Goal: Task Accomplishment & Management: Use online tool/utility

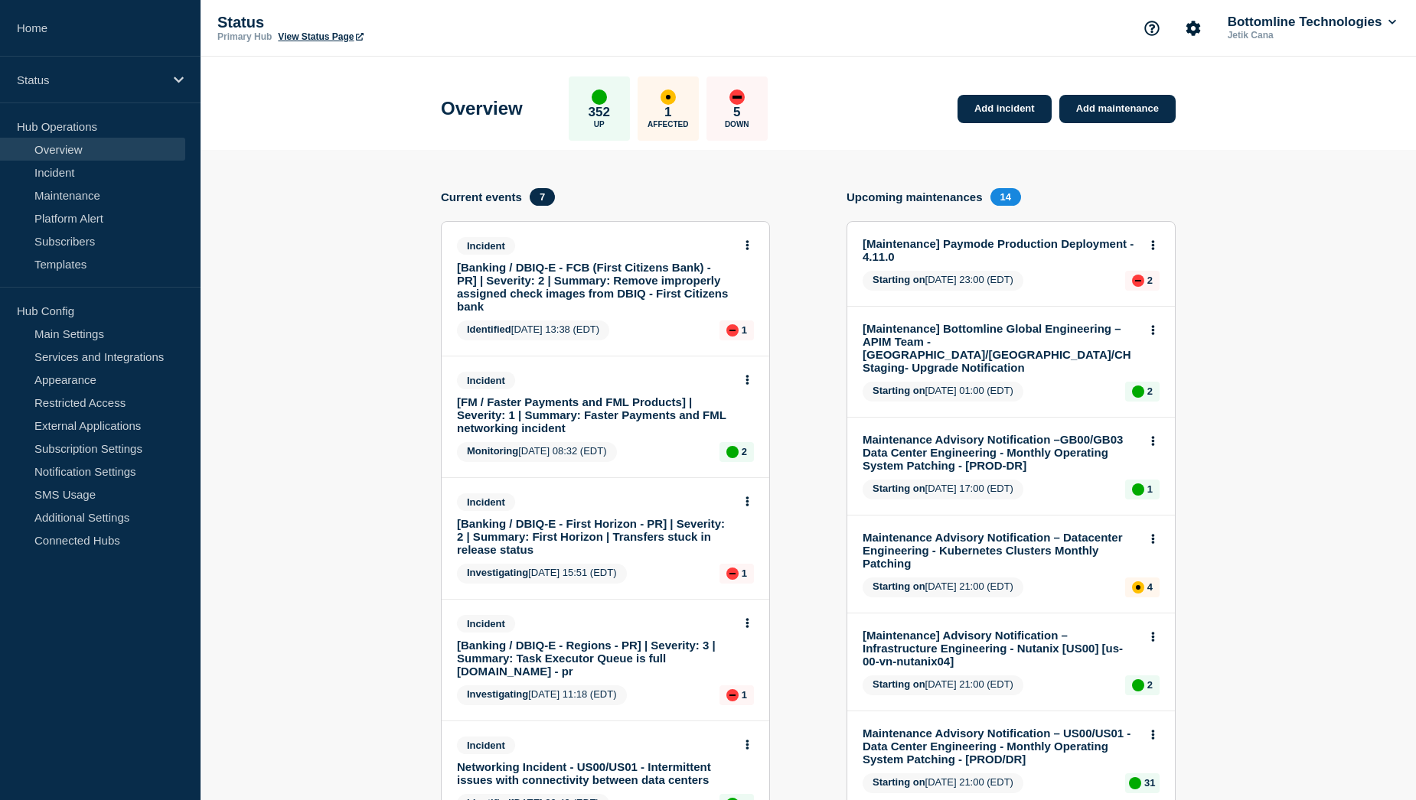
click at [555, 415] on link "[FM / Faster Payments and FML Products] | Severity: 1 | Summary: Faster Payment…" at bounding box center [595, 415] width 276 height 39
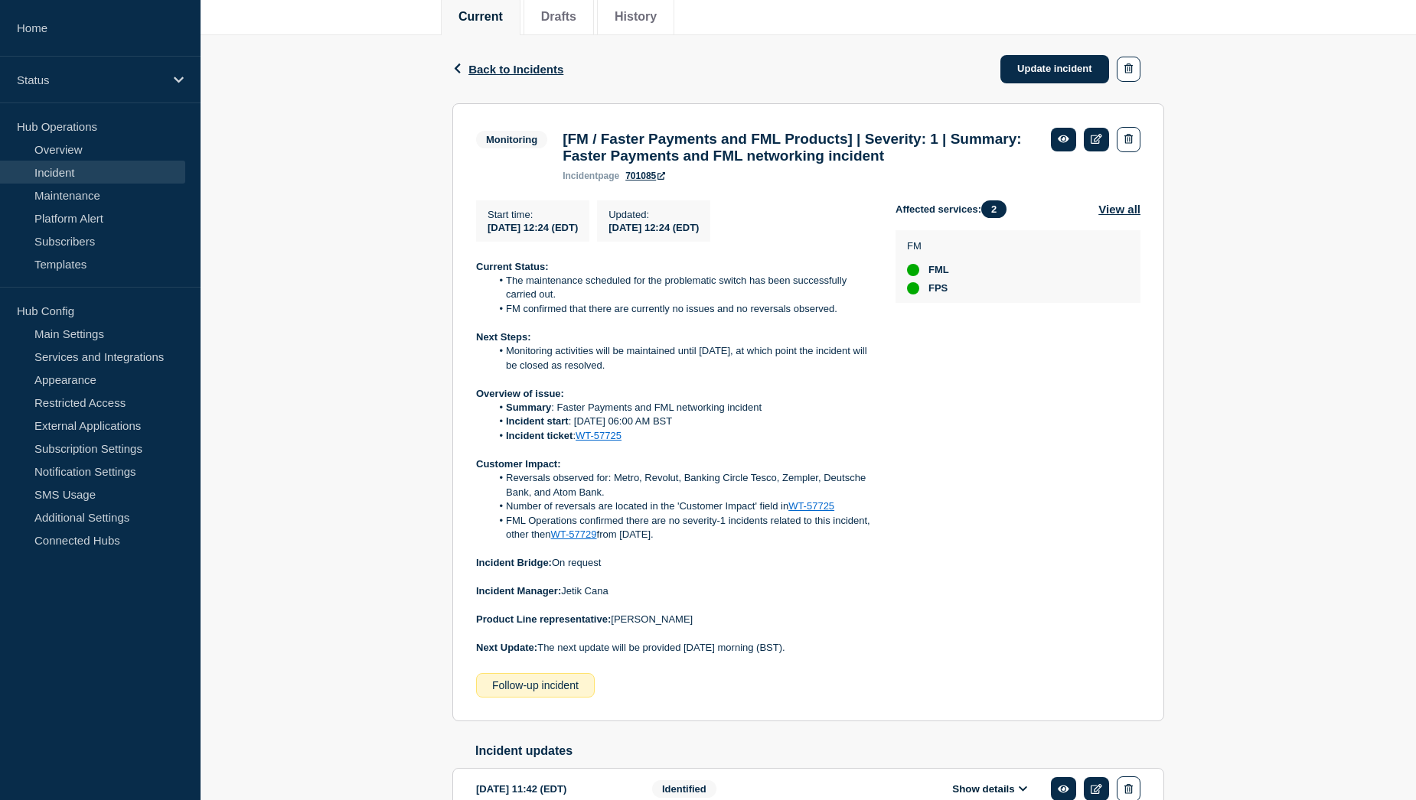
scroll to position [230, 0]
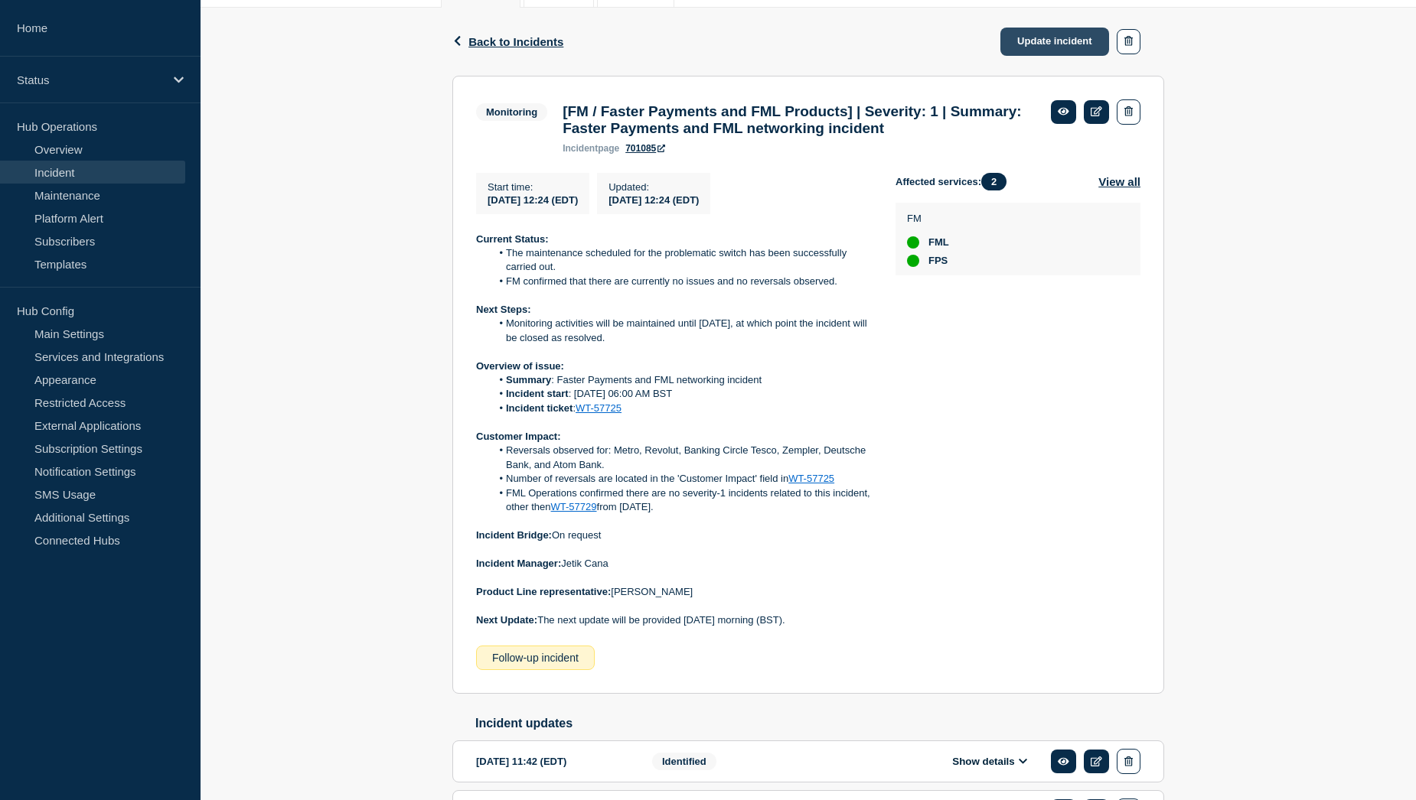
click at [1051, 45] on link "Update incident" at bounding box center [1054, 42] width 109 height 28
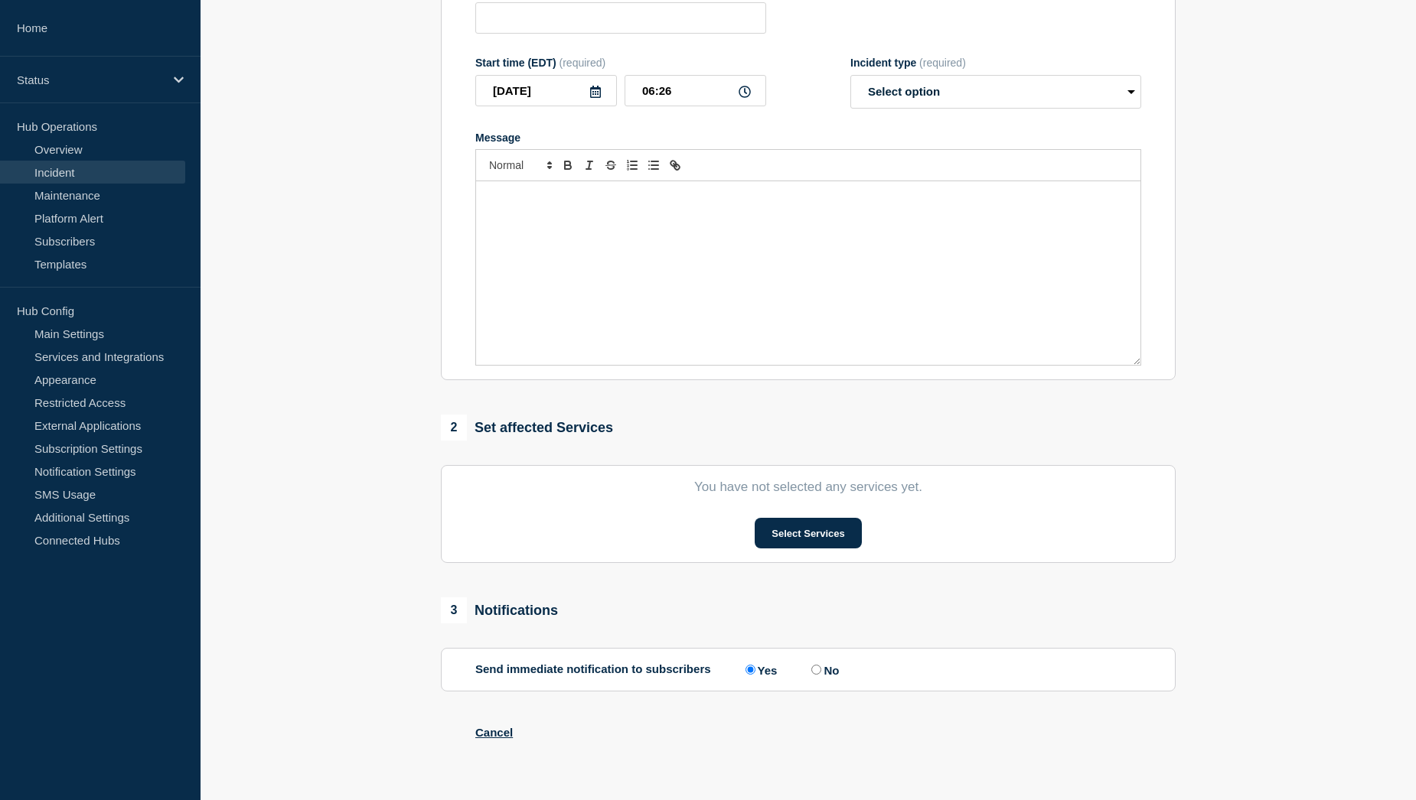
type input "[FM / Faster Payments and FML Products] | Severity: 1 | Summary: Faster Payment…"
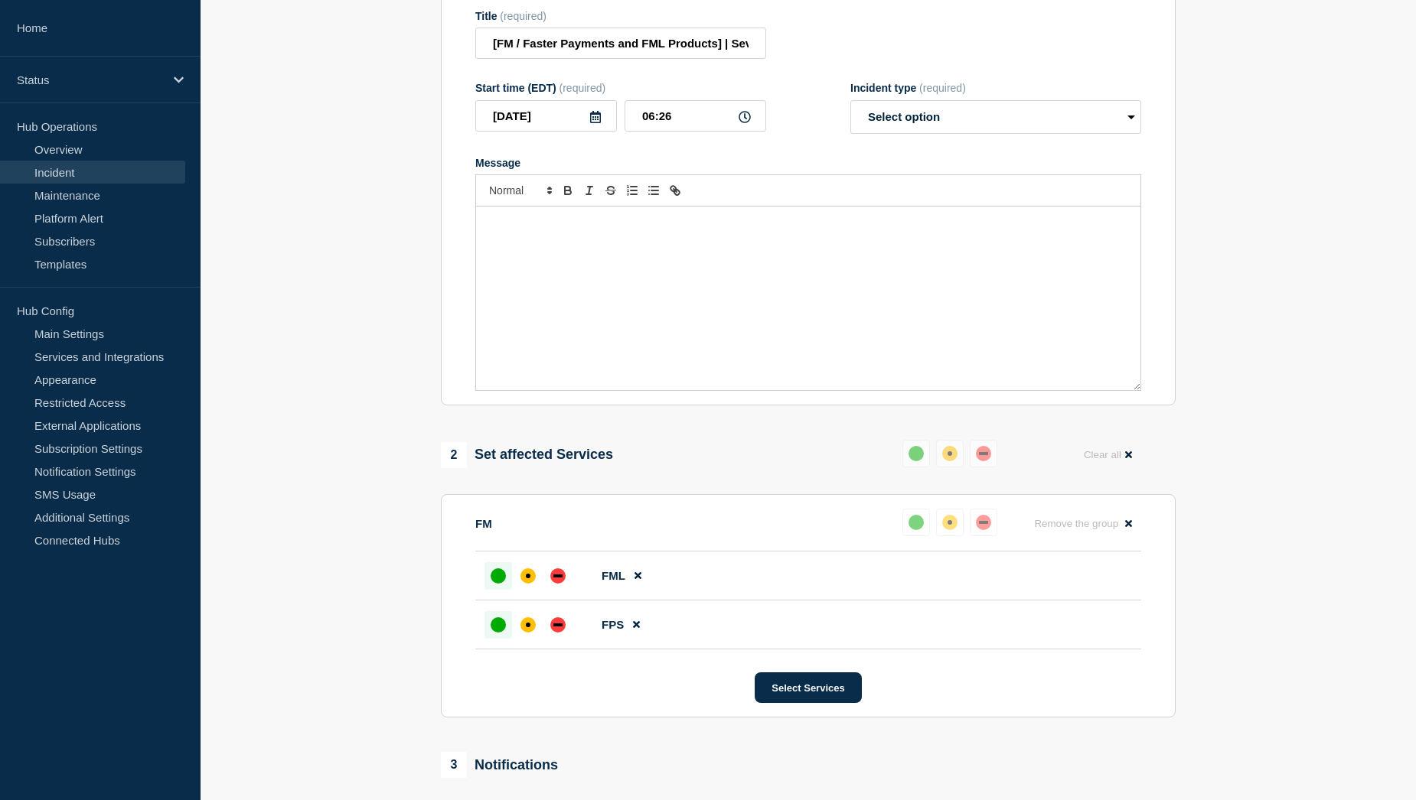
scroll to position [77, 0]
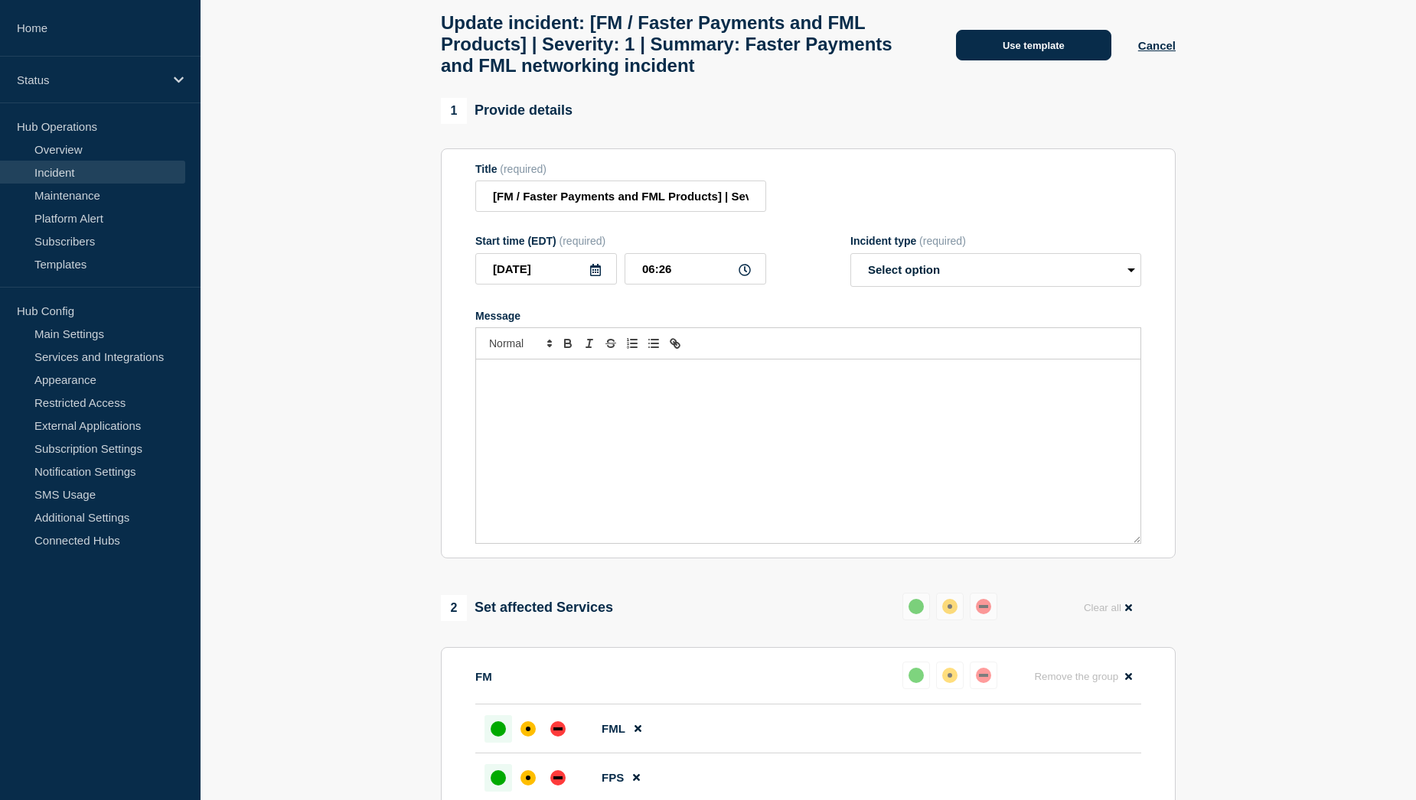
click at [1038, 58] on button "Use template" at bounding box center [1033, 45] width 155 height 31
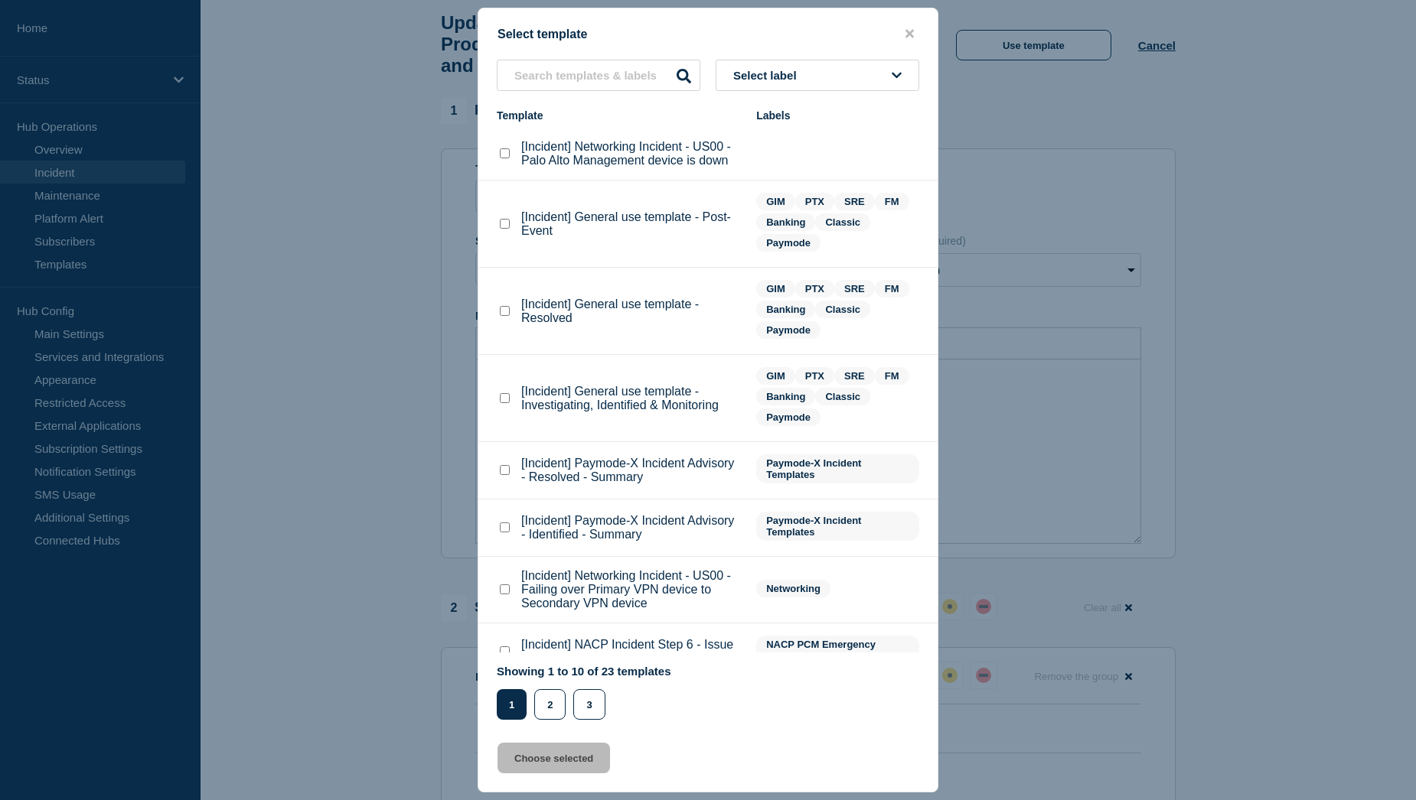
click at [503, 314] on checkbox"] "[Incident] General use template - Resolved checkbox" at bounding box center [505, 311] width 10 height 10
checkbox checkbox"] "true"
click at [549, 761] on button "Choose selected" at bounding box center [553, 758] width 112 height 31
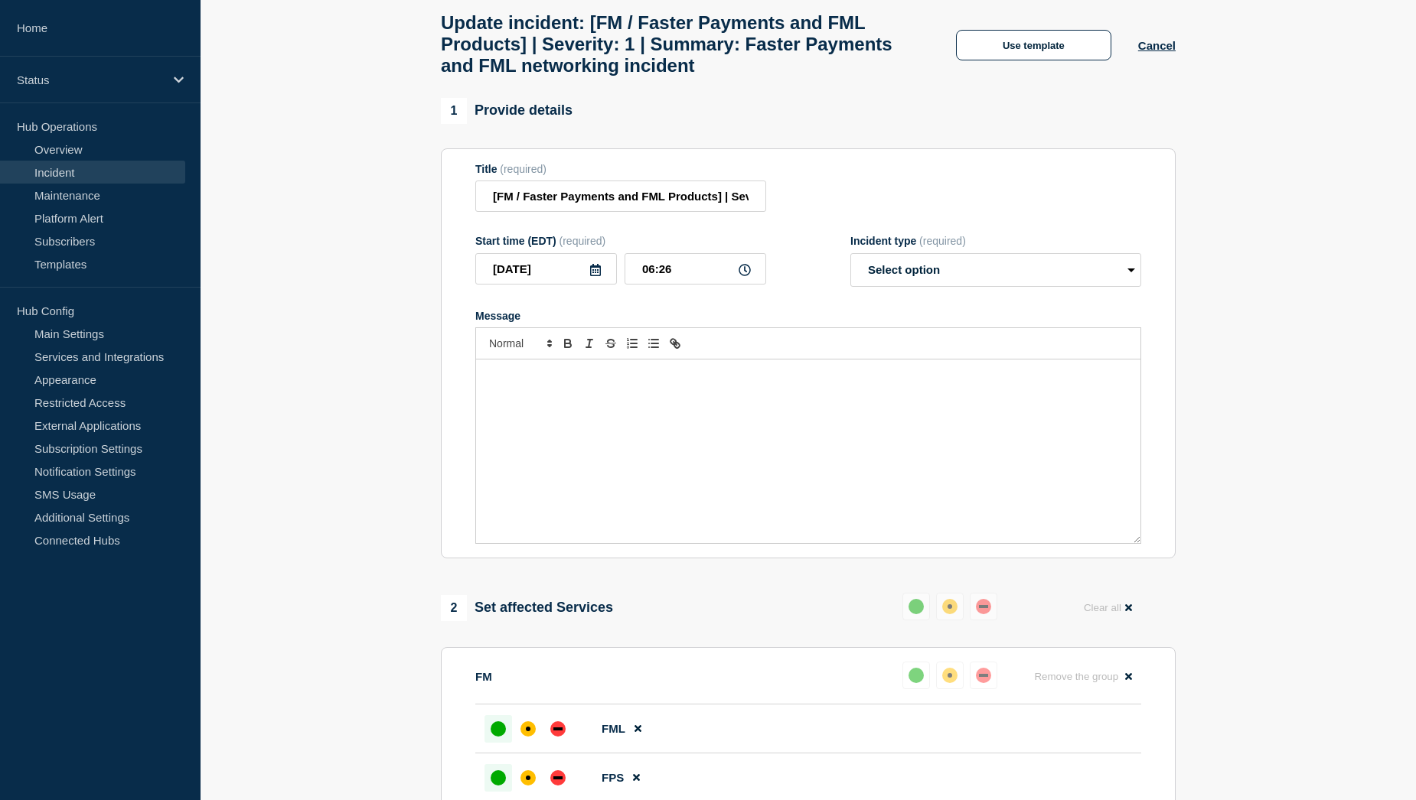
select select "resolved"
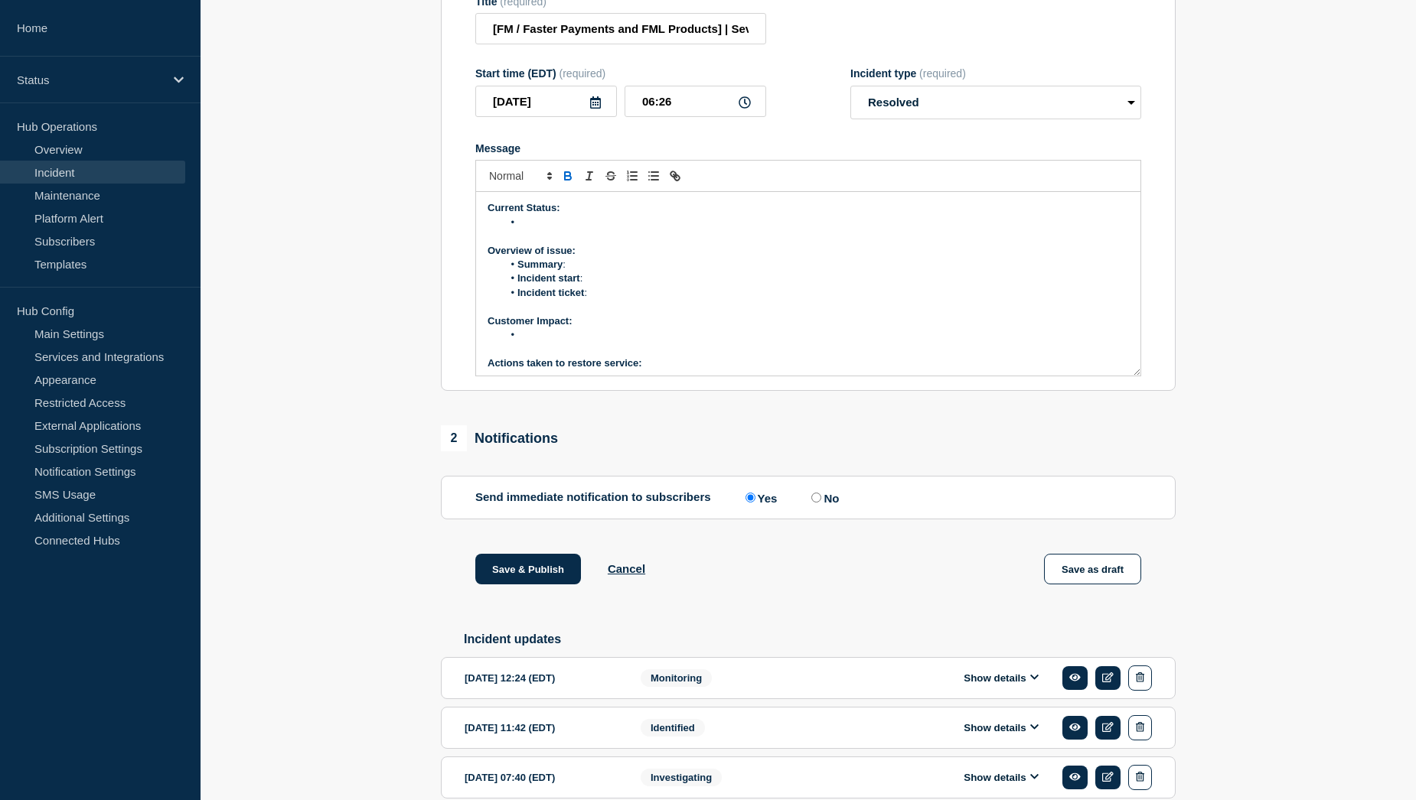
scroll to position [255, 0]
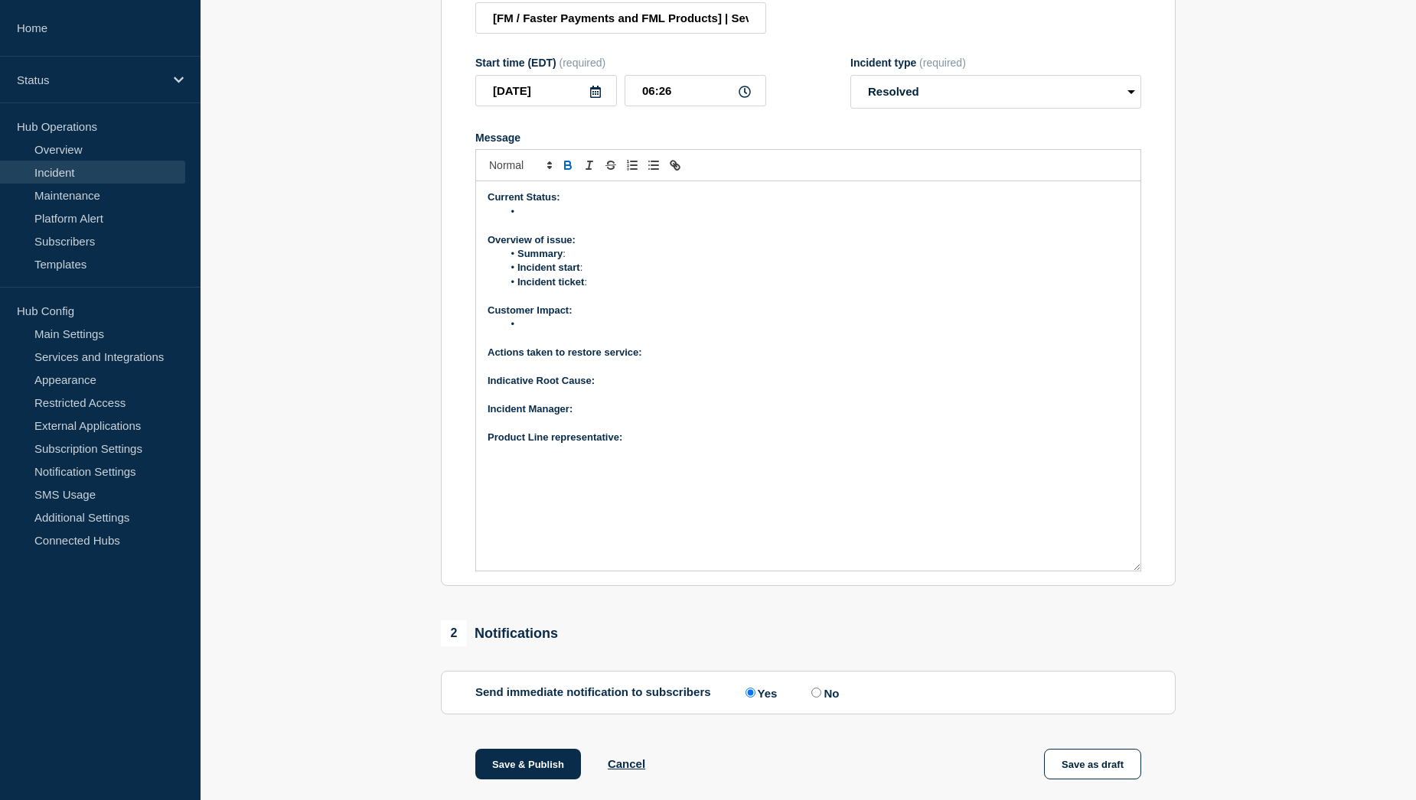
drag, startPoint x: 1139, startPoint y: 397, endPoint x: 1134, endPoint y: 603, distance: 205.9
click at [1134, 571] on div "Current Status: Overview of issue: Summary : Incident start : Incident ticket :…" at bounding box center [808, 376] width 664 height 390
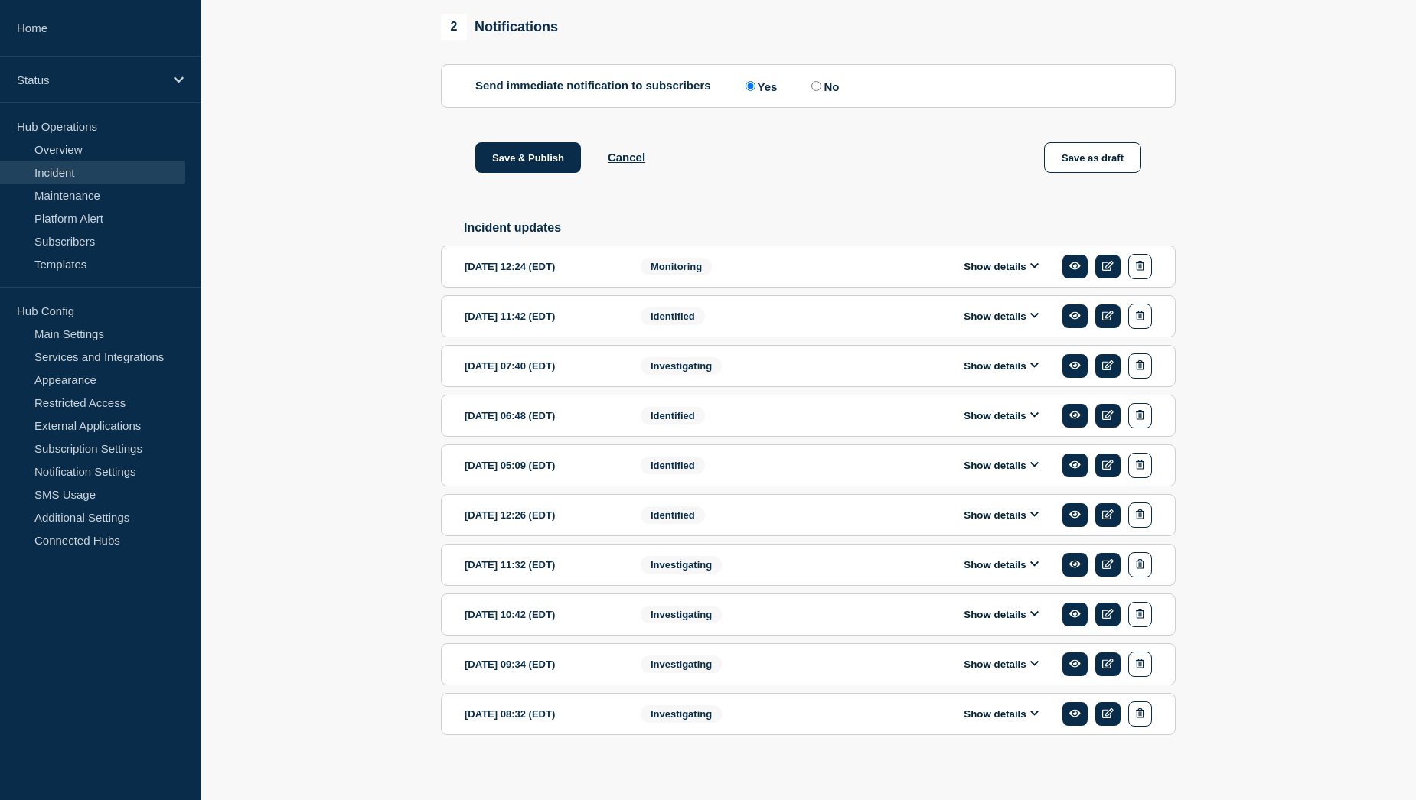
scroll to position [867, 0]
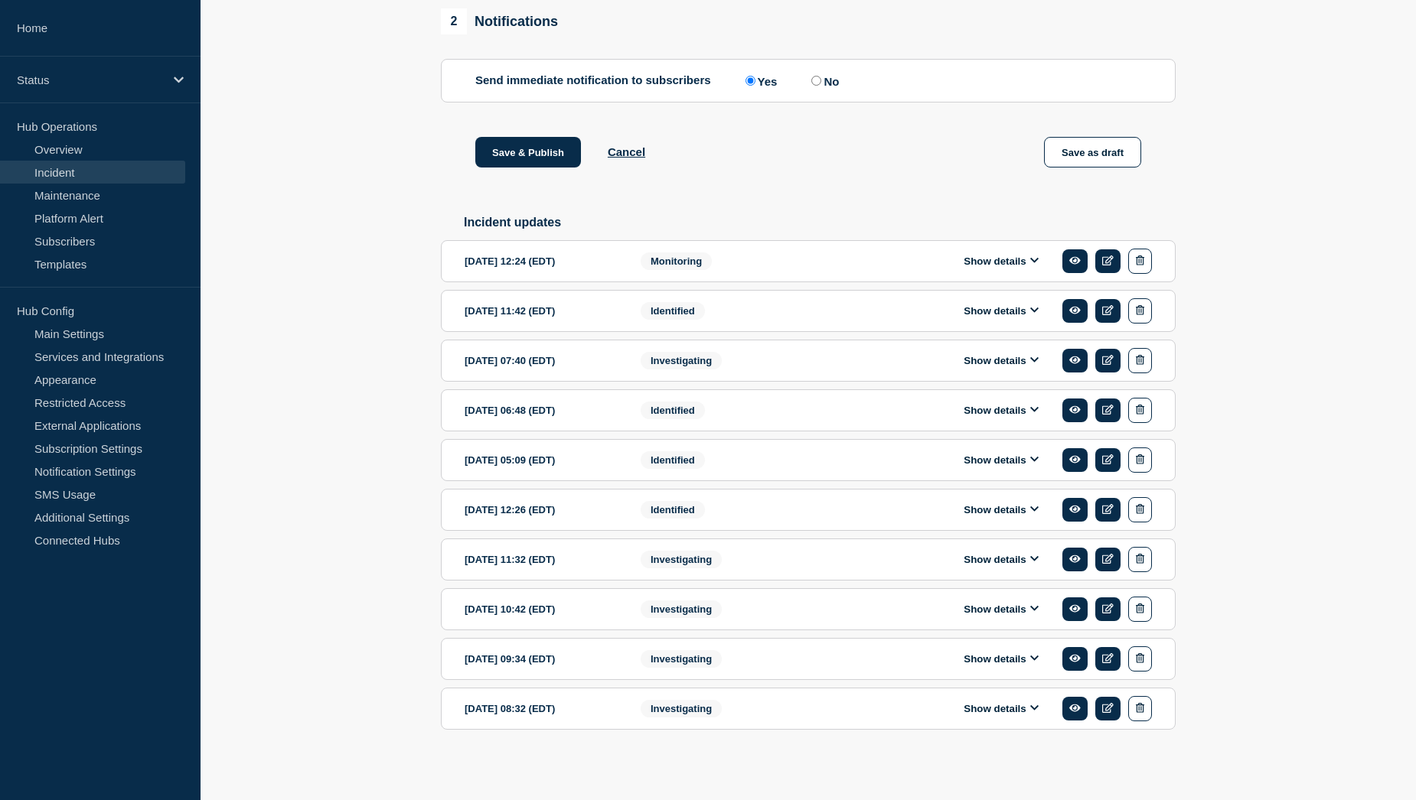
click at [992, 268] on button "Show details" at bounding box center [1001, 261] width 84 height 13
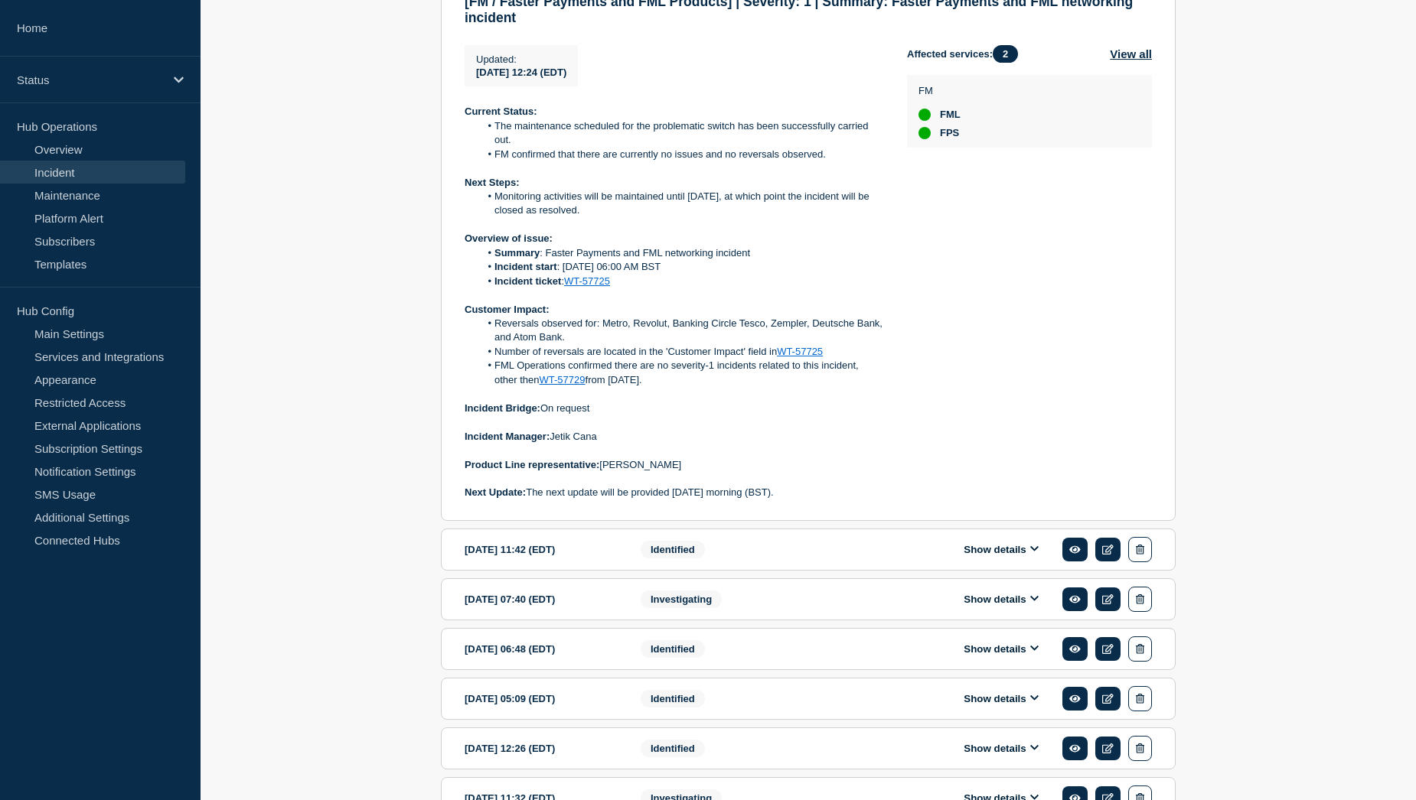
scroll to position [1173, 0]
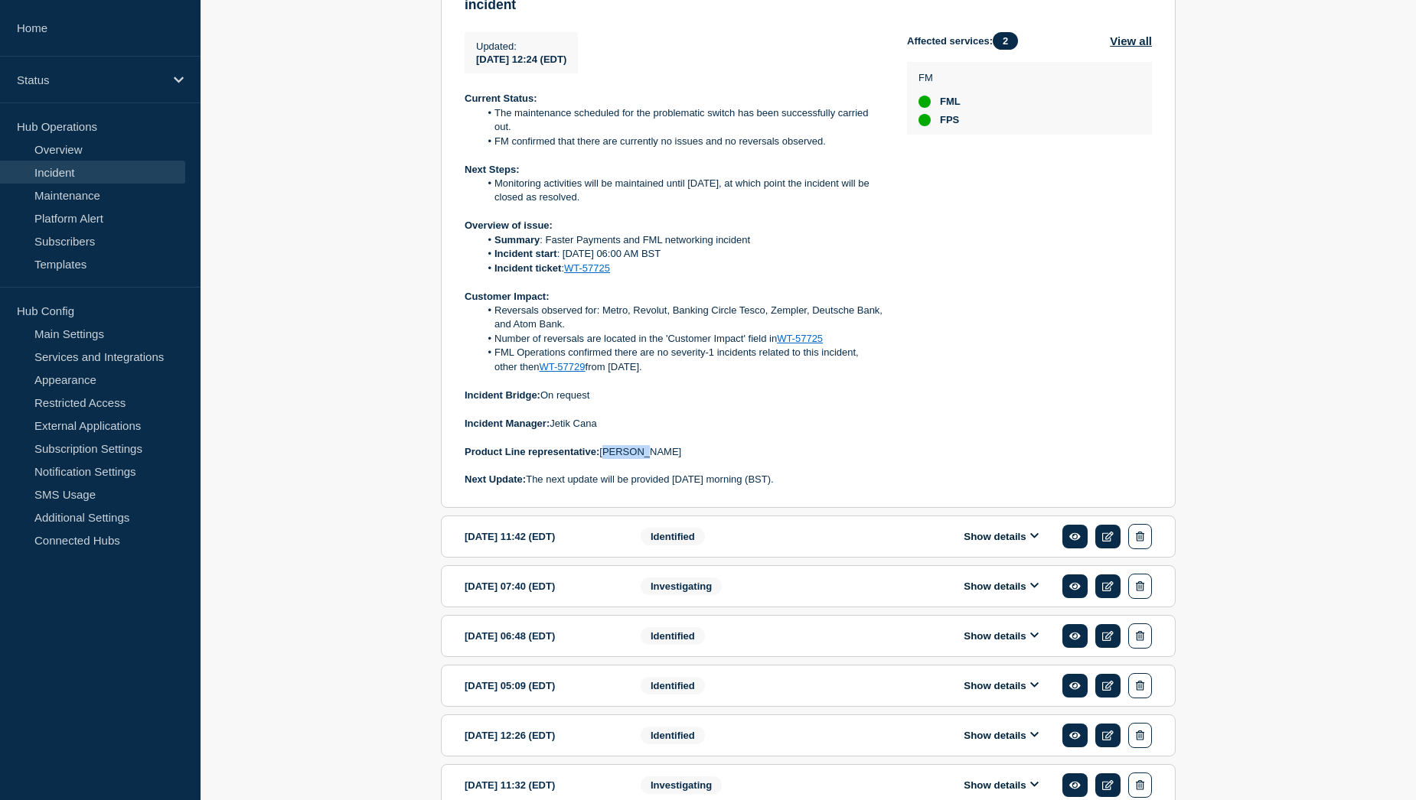
drag, startPoint x: 645, startPoint y: 494, endPoint x: 603, endPoint y: 497, distance: 42.2
click at [603, 459] on p "Product Line representative: Tom Bew" at bounding box center [674, 452] width 418 height 14
copy p "Tom Bew"
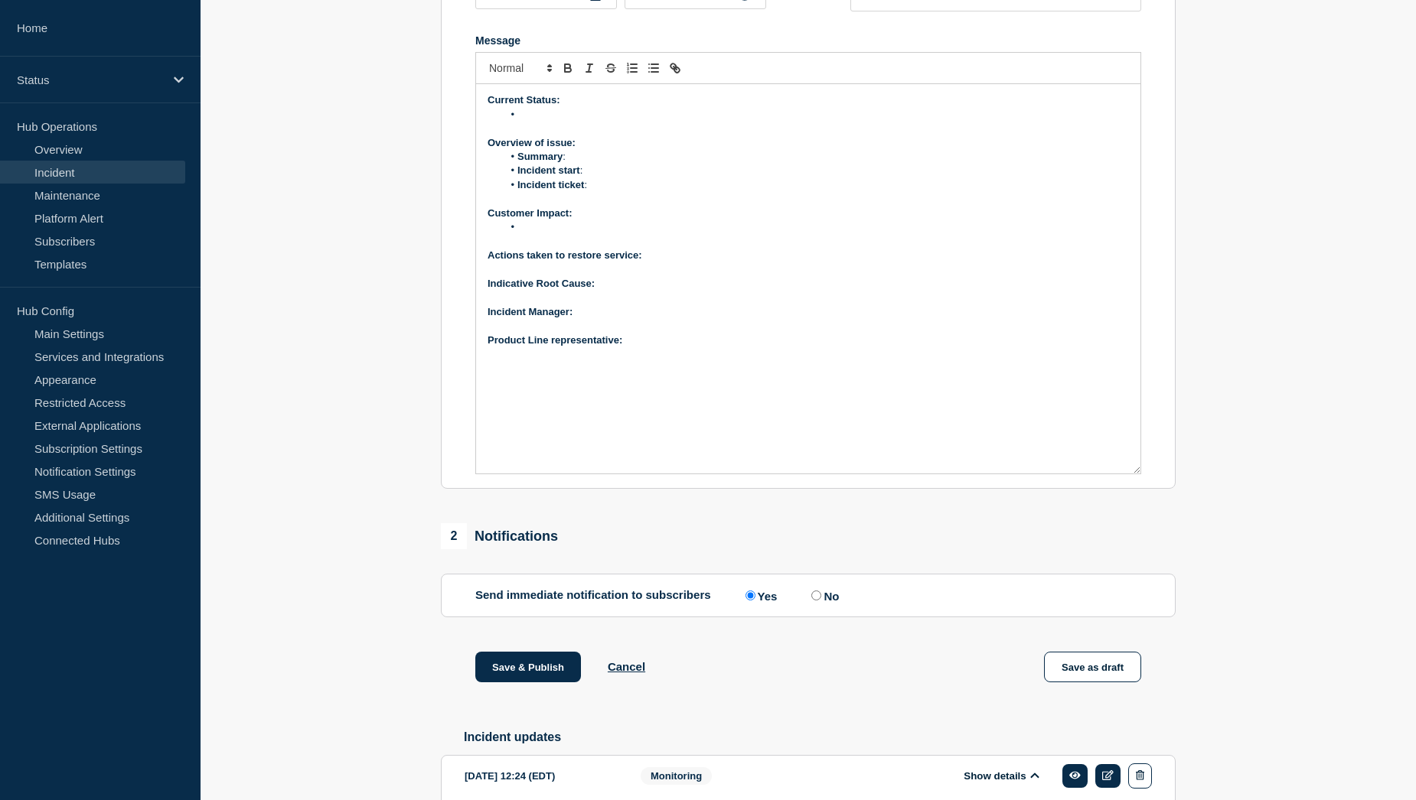
scroll to position [331, 0]
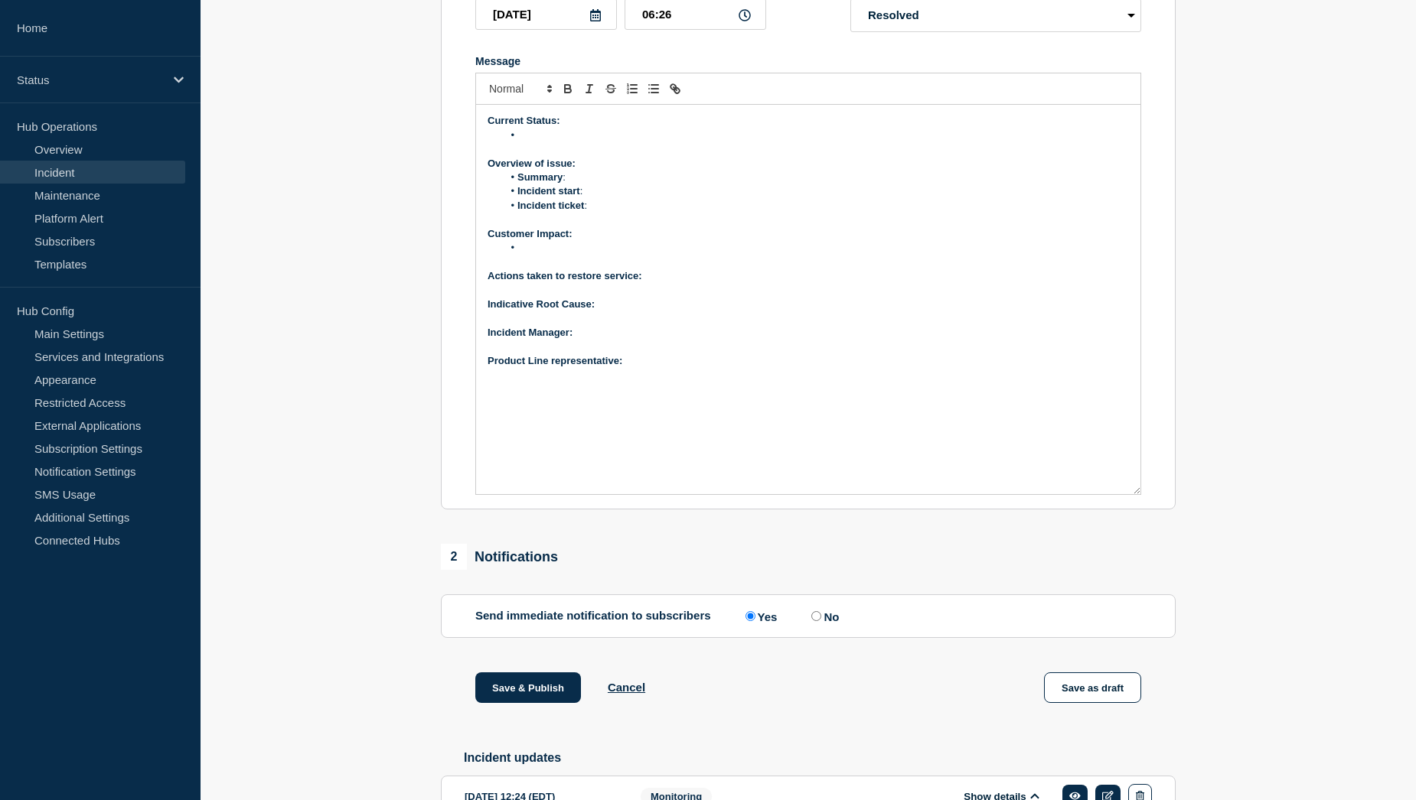
click at [653, 368] on p "Product Line representative:" at bounding box center [807, 361] width 641 height 14
click at [585, 340] on p "﻿Incident Manager:" at bounding box center [807, 333] width 641 height 14
click at [616, 311] on p "Indicative Root Cause:" at bounding box center [807, 305] width 641 height 14
click at [665, 283] on p "Actions taken to restore service:" at bounding box center [807, 276] width 641 height 14
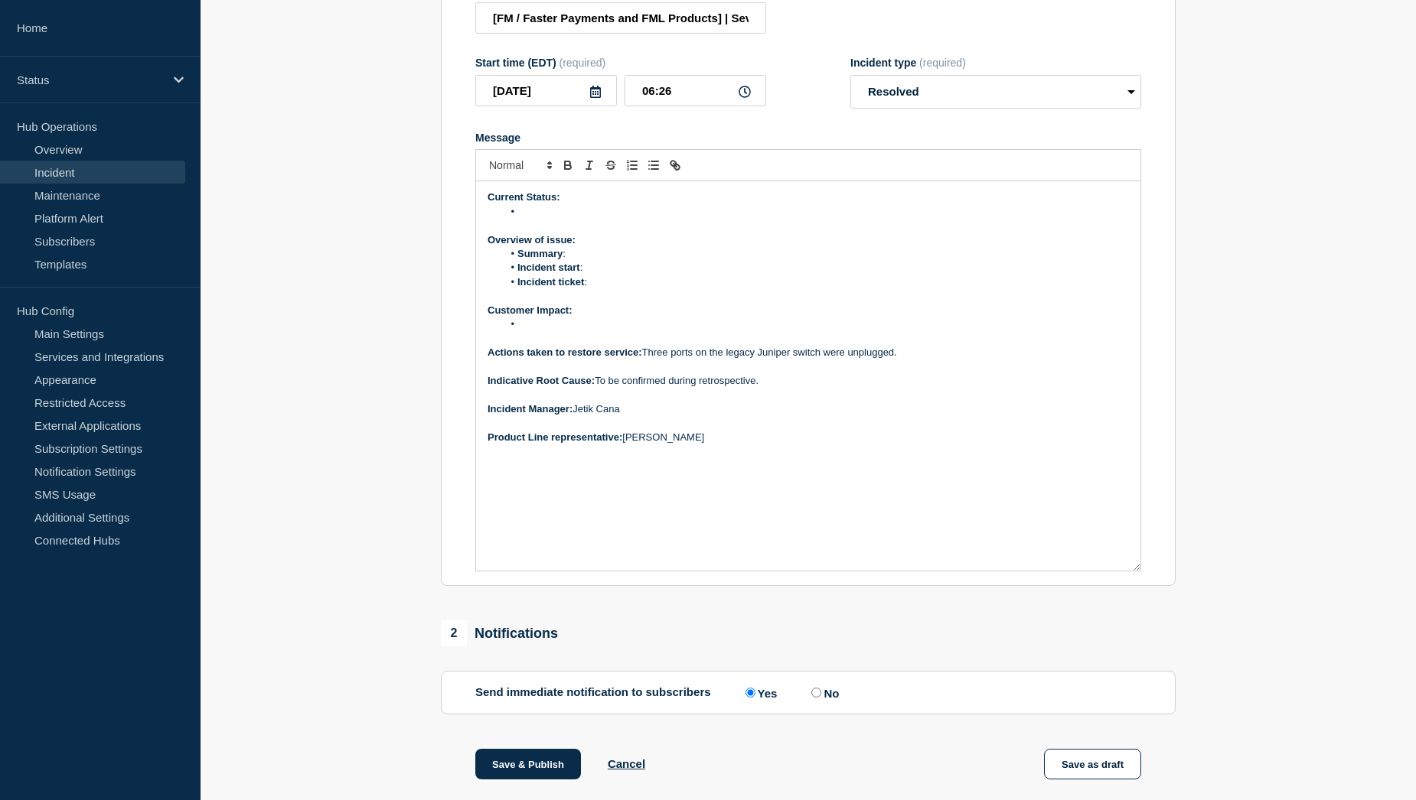
click at [545, 331] on li "Message" at bounding box center [816, 325] width 627 height 14
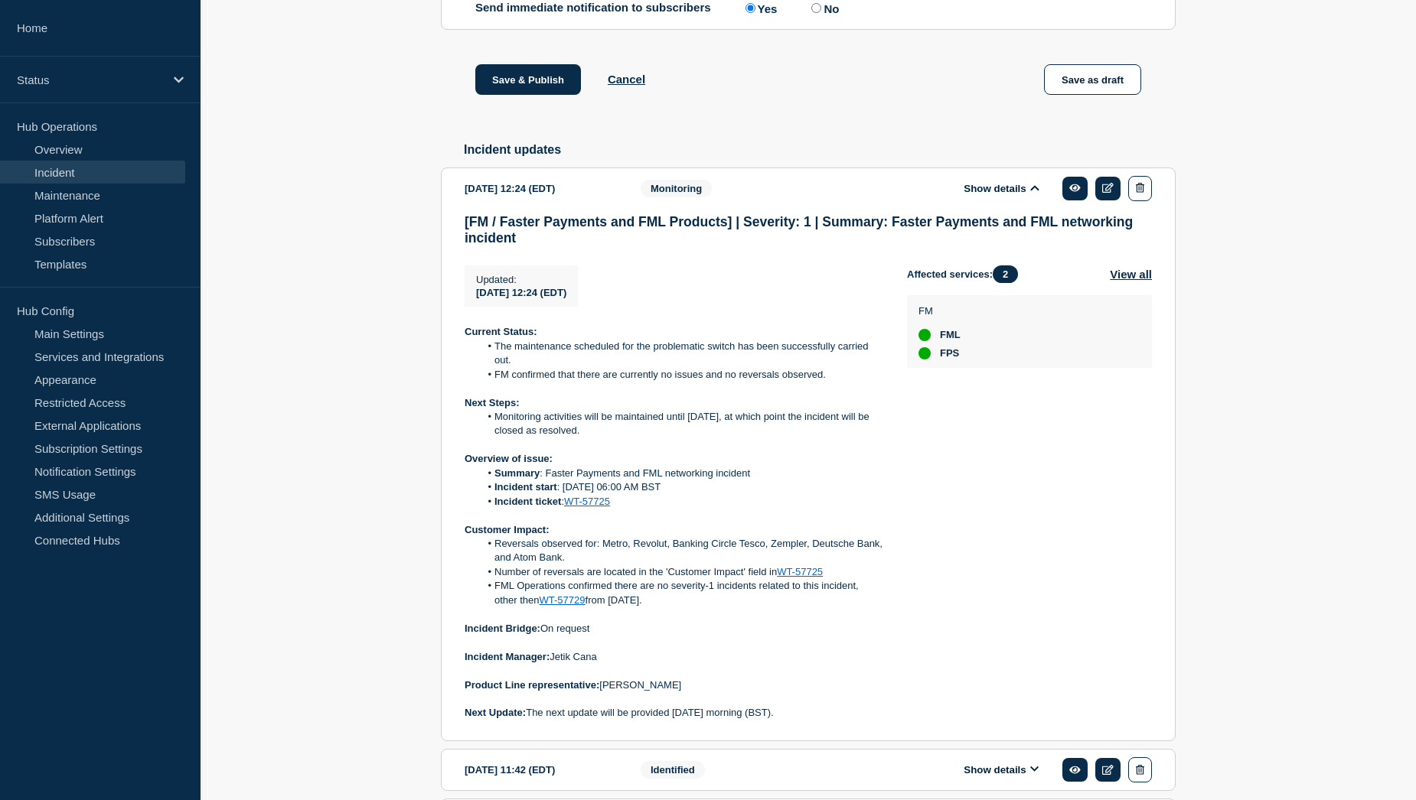
scroll to position [1020, 0]
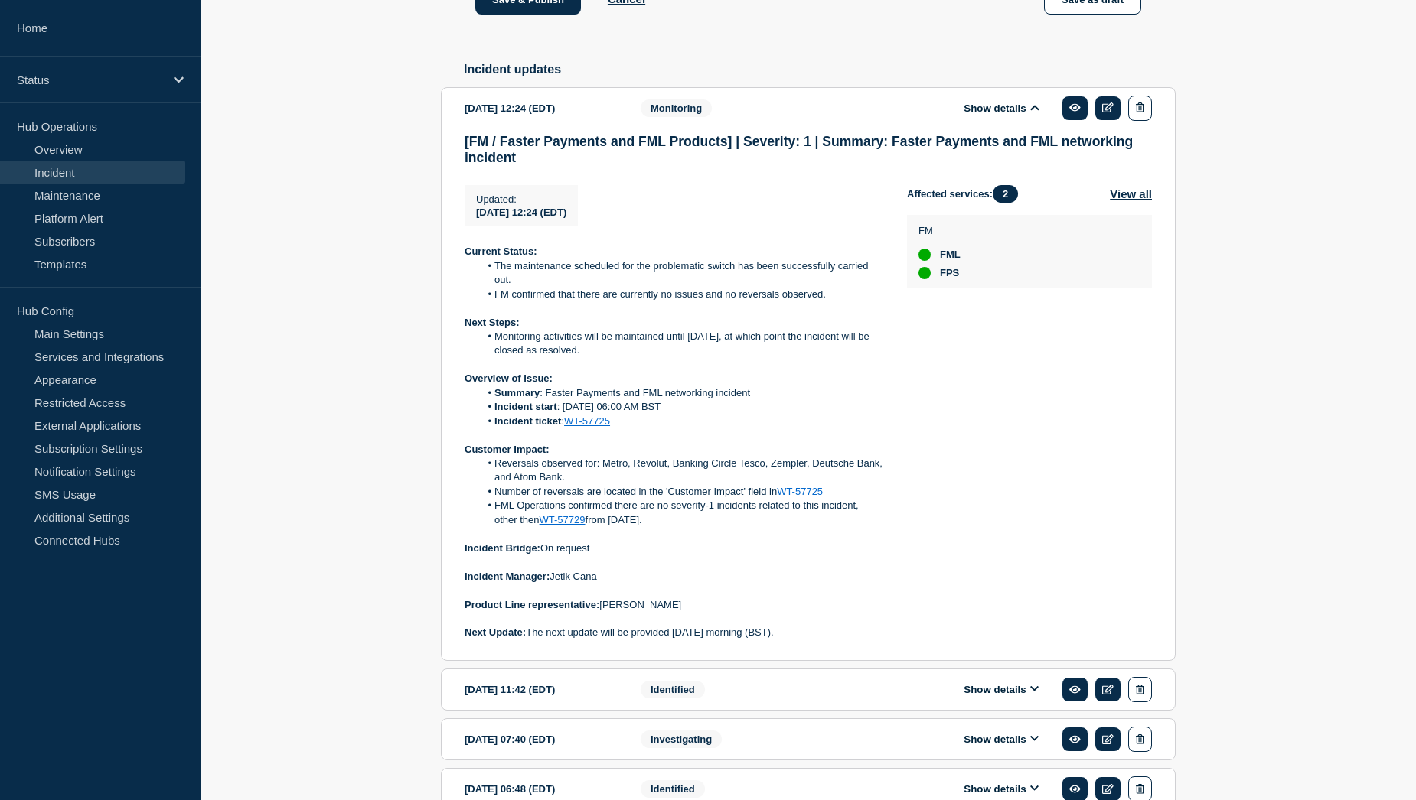
drag, startPoint x: 495, startPoint y: 505, endPoint x: 683, endPoint y: 561, distance: 196.4
click at [683, 527] on ol "Reversals observed for: Metro, Revolut, Banking Circle Tesco, Zempler, Deutsche…" at bounding box center [674, 492] width 418 height 70
copy ol "Reversals observed for: Metro, Revolut, Banking Circle Tesco, Zempler, Deutsche…"
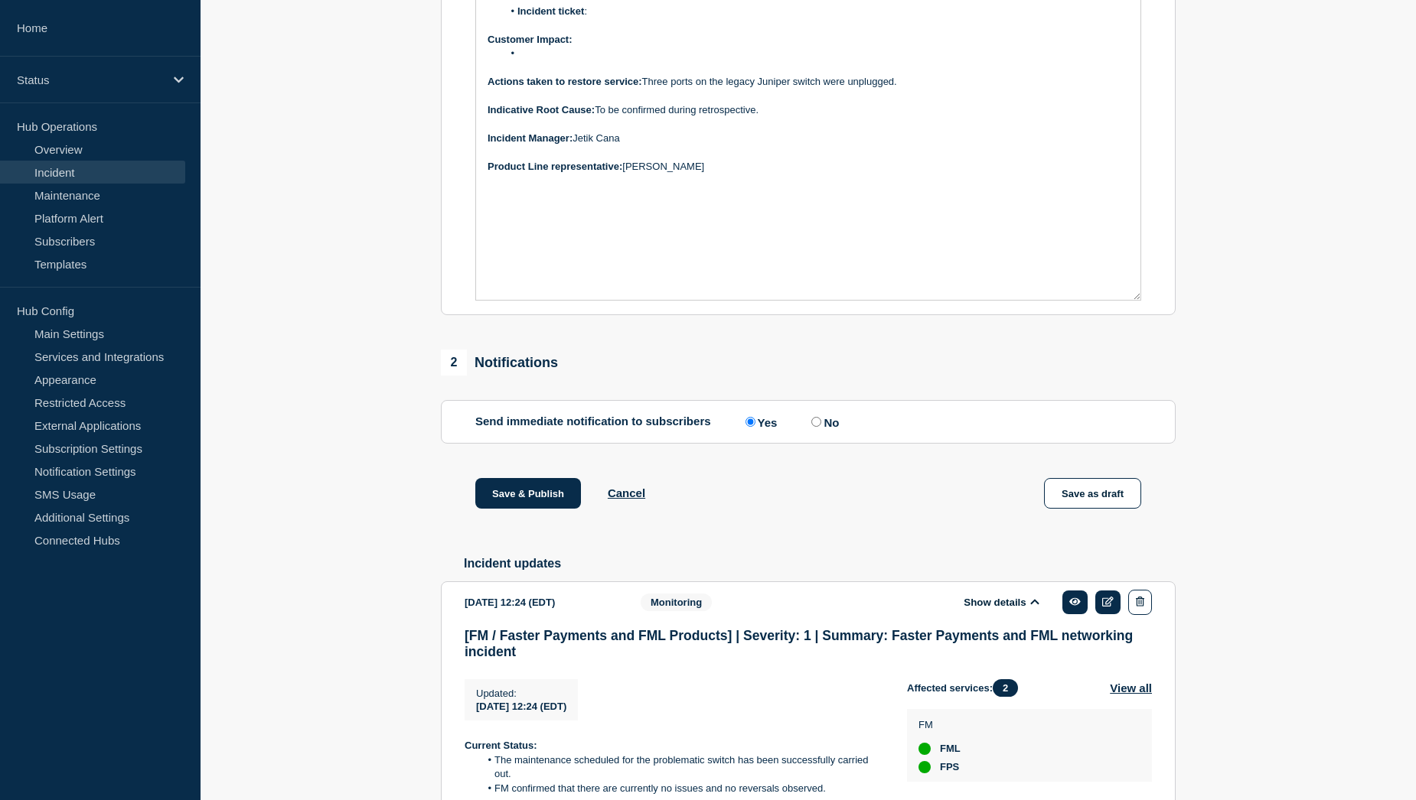
scroll to position [331, 0]
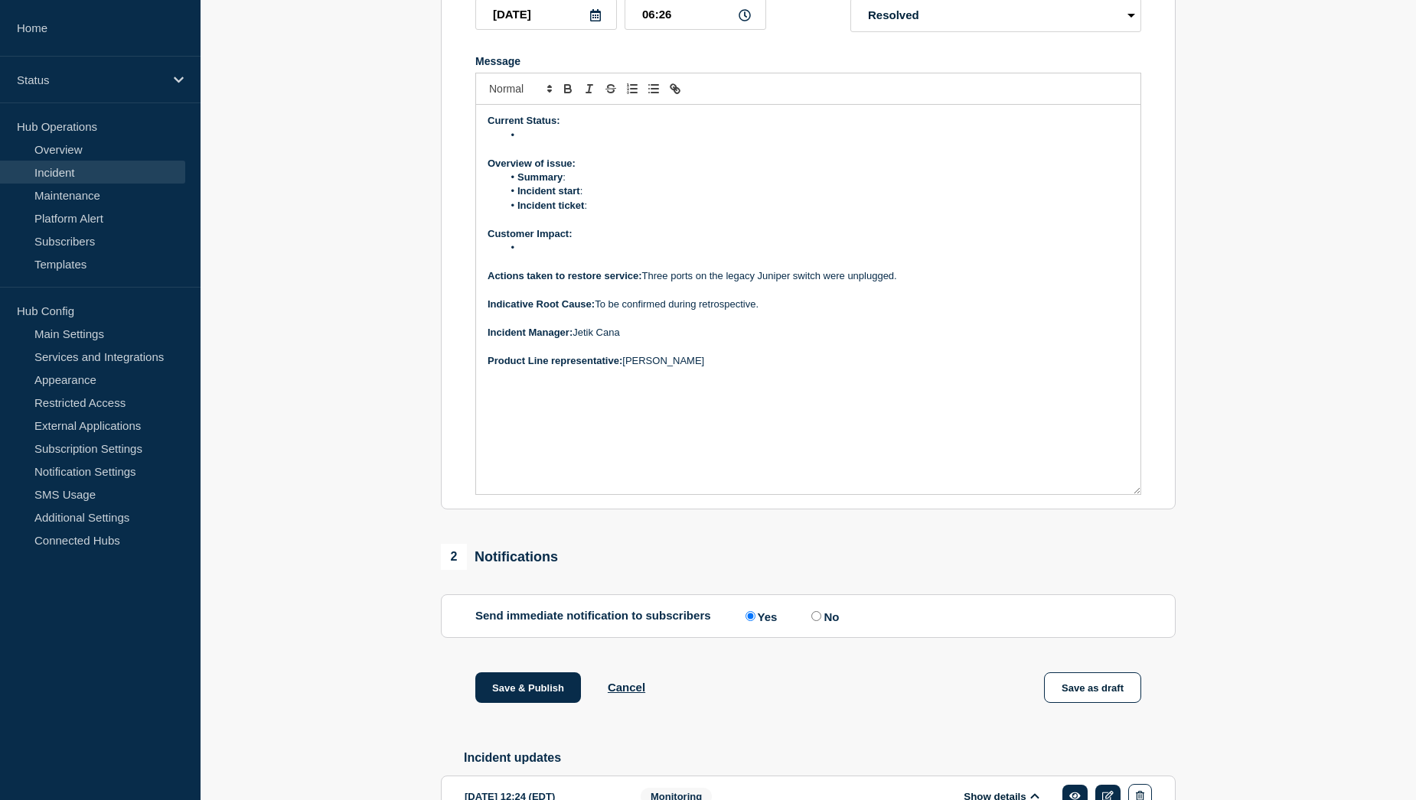
click at [555, 255] on li "Message" at bounding box center [816, 248] width 627 height 14
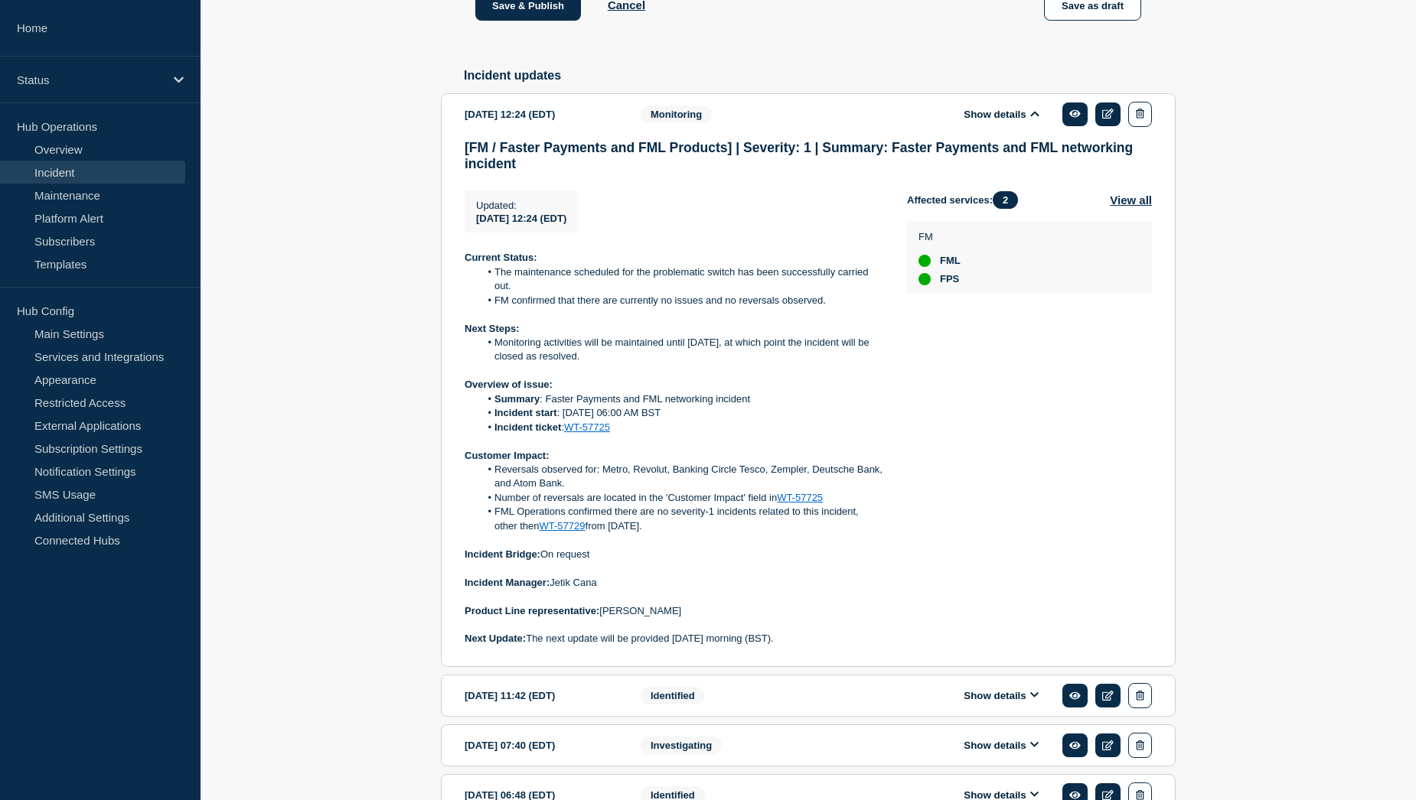
scroll to position [1020, 0]
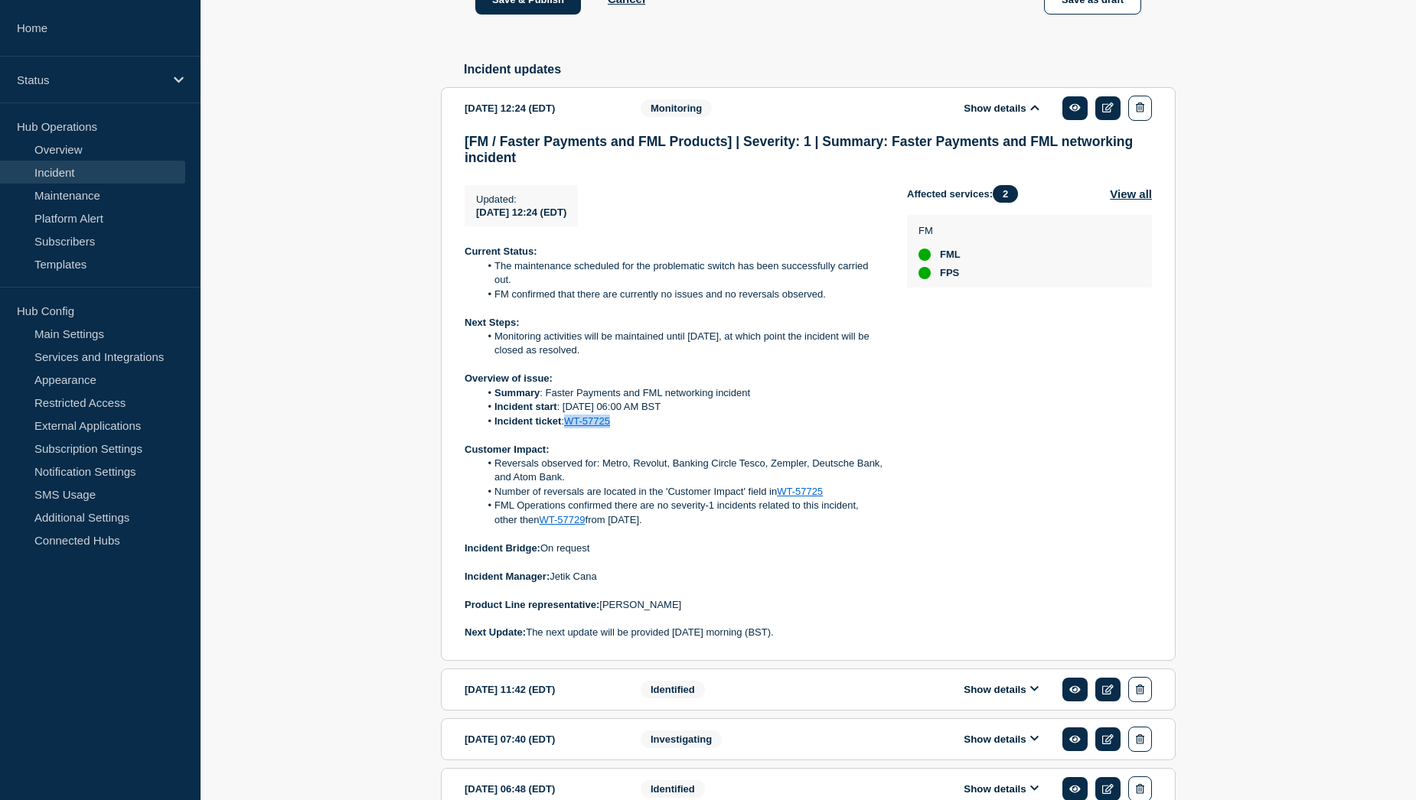
drag, startPoint x: 615, startPoint y: 464, endPoint x: 569, endPoint y: 465, distance: 45.9
click at [569, 429] on li "Incident ticket : WT-57725" at bounding box center [681, 422] width 403 height 14
copy link "WT-57725"
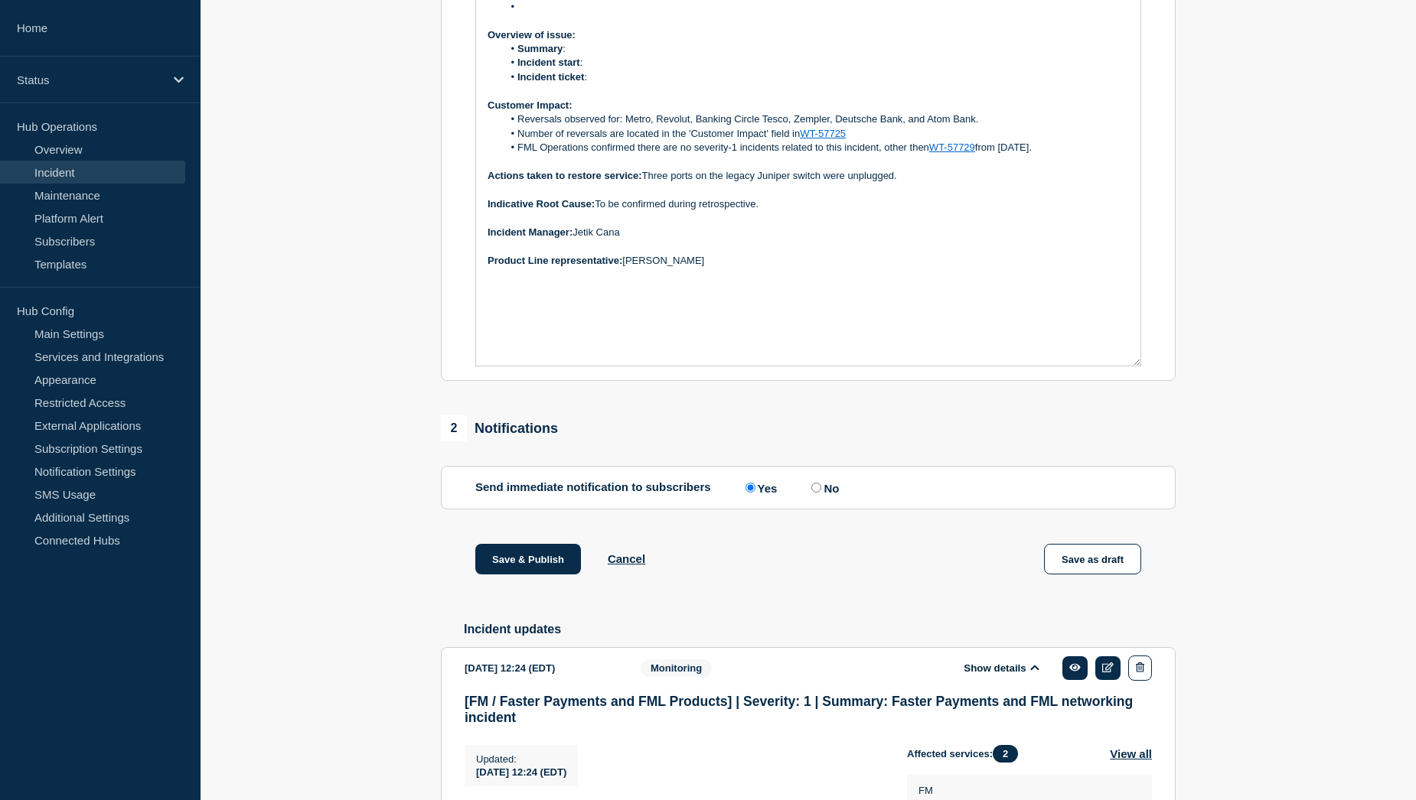
scroll to position [255, 0]
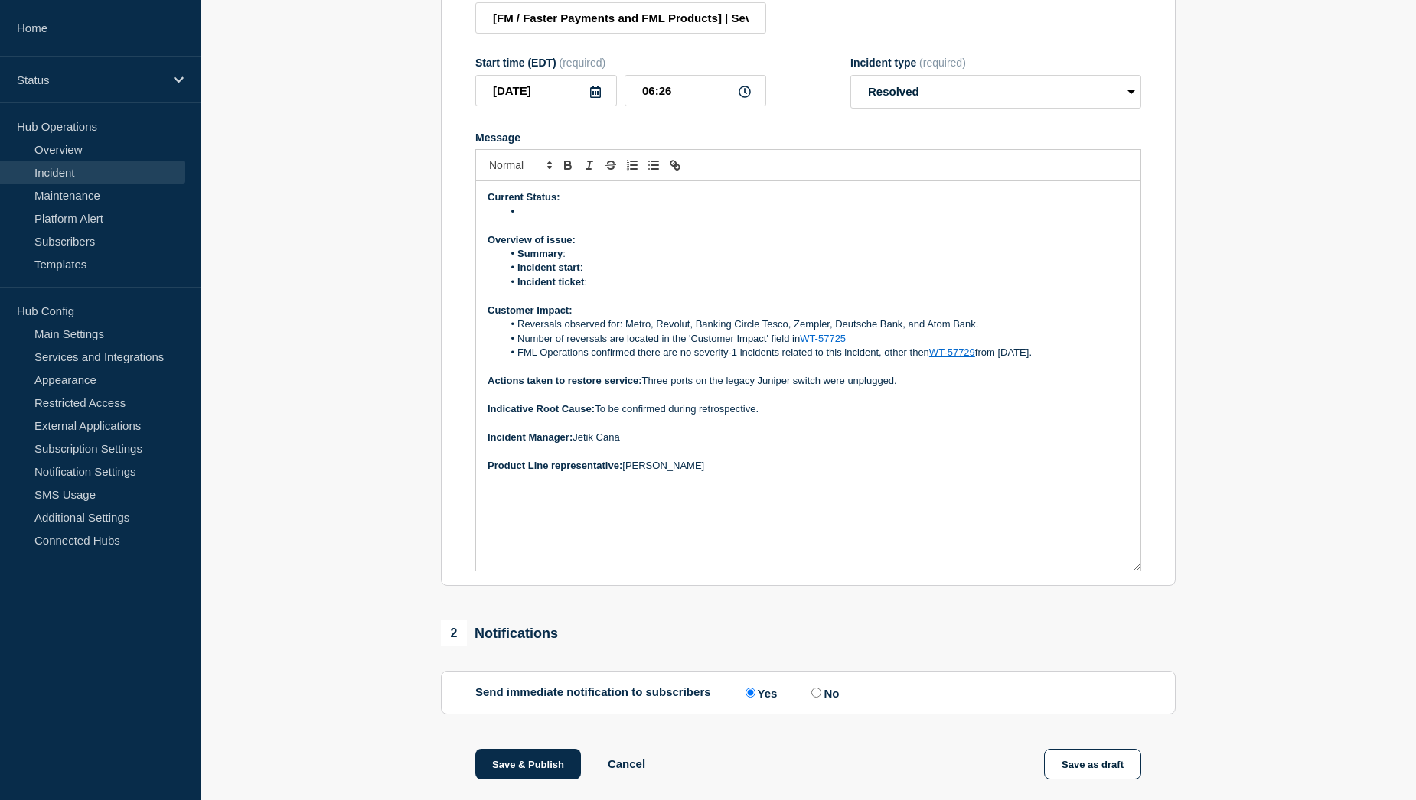
click at [603, 289] on li "Incident ticket :" at bounding box center [816, 282] width 627 height 14
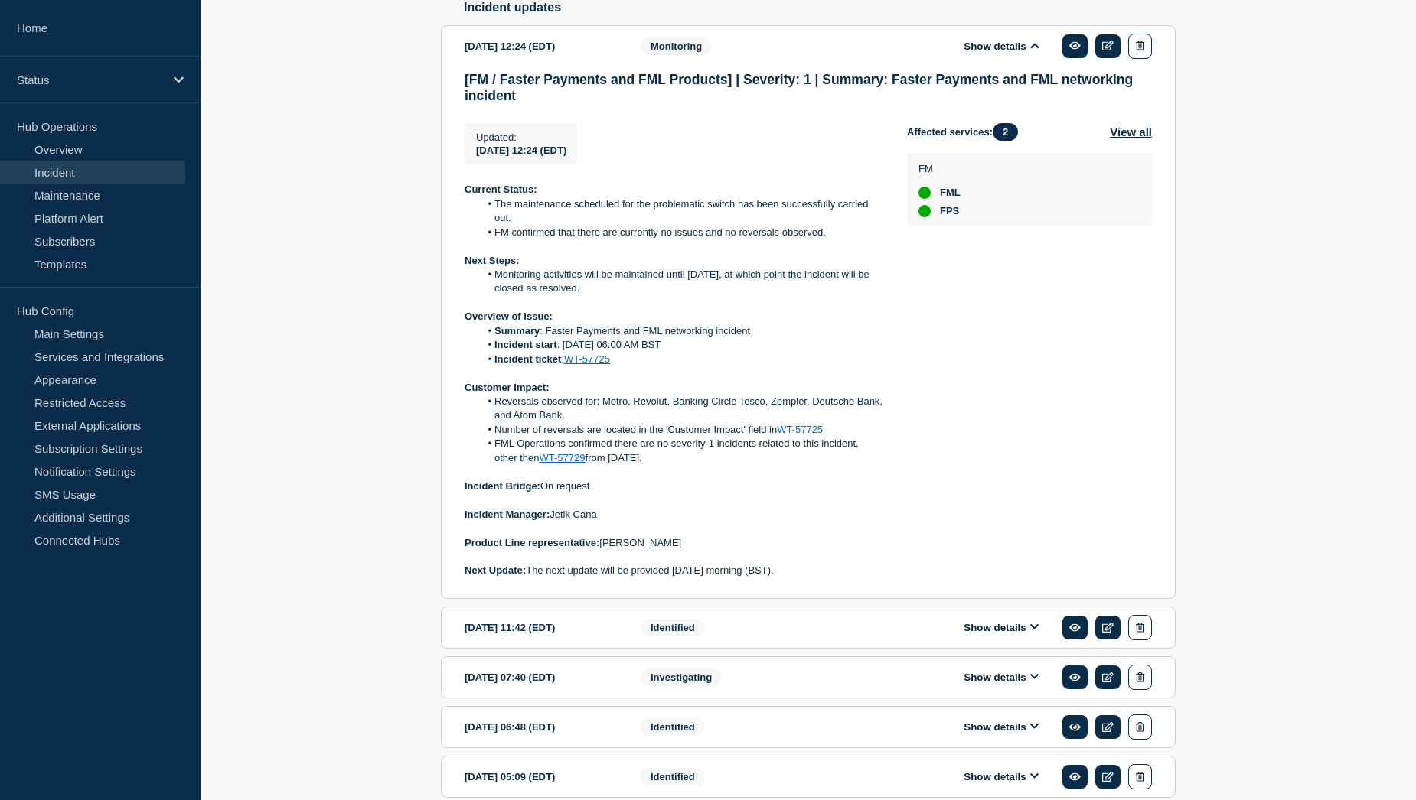
scroll to position [1097, 0]
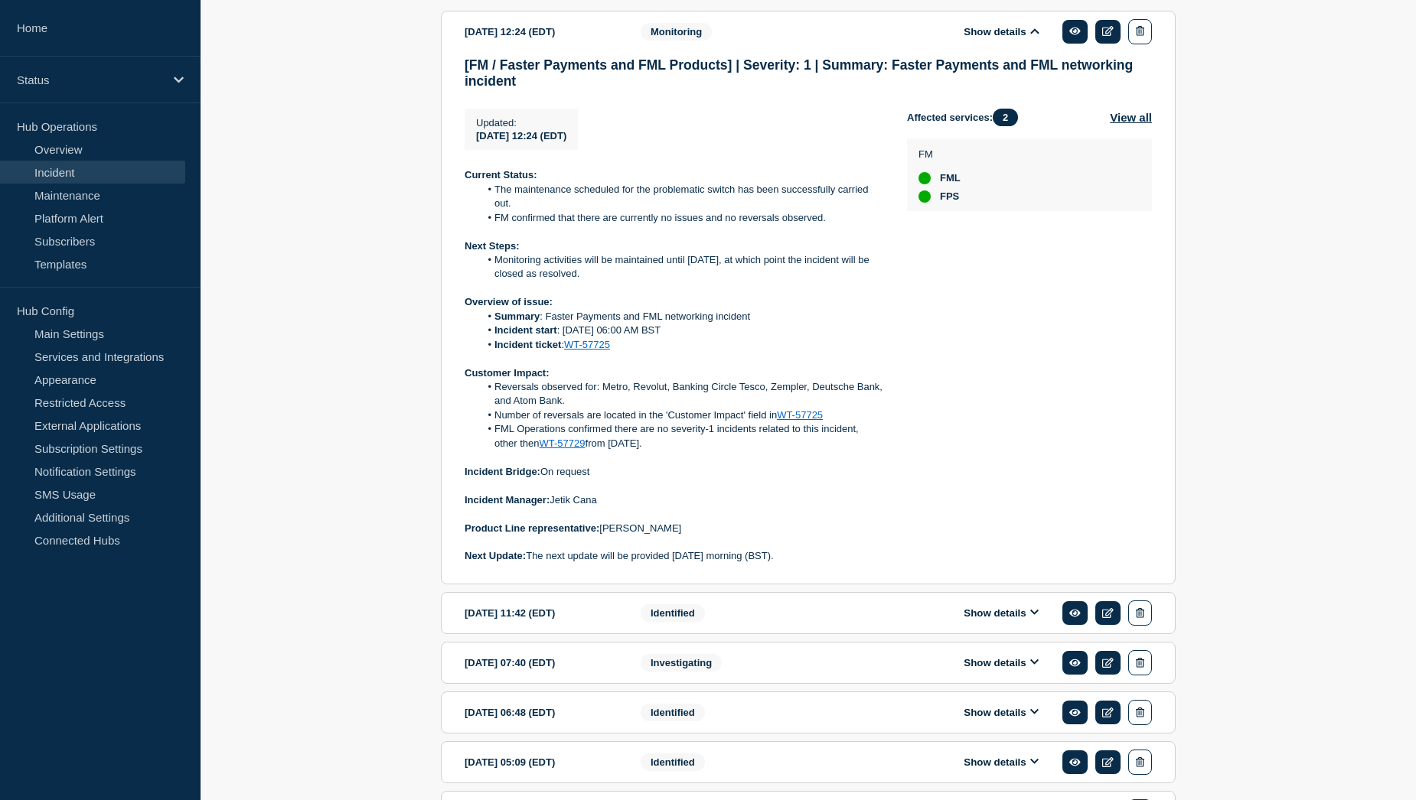
drag, startPoint x: 670, startPoint y: 373, endPoint x: 564, endPoint y: 373, distance: 105.6
click at [564, 337] on li "Incident start : 14th Aug, 06:00 AM BST" at bounding box center [681, 331] width 403 height 14
copy li "14th Aug, 06:00 AM BST"
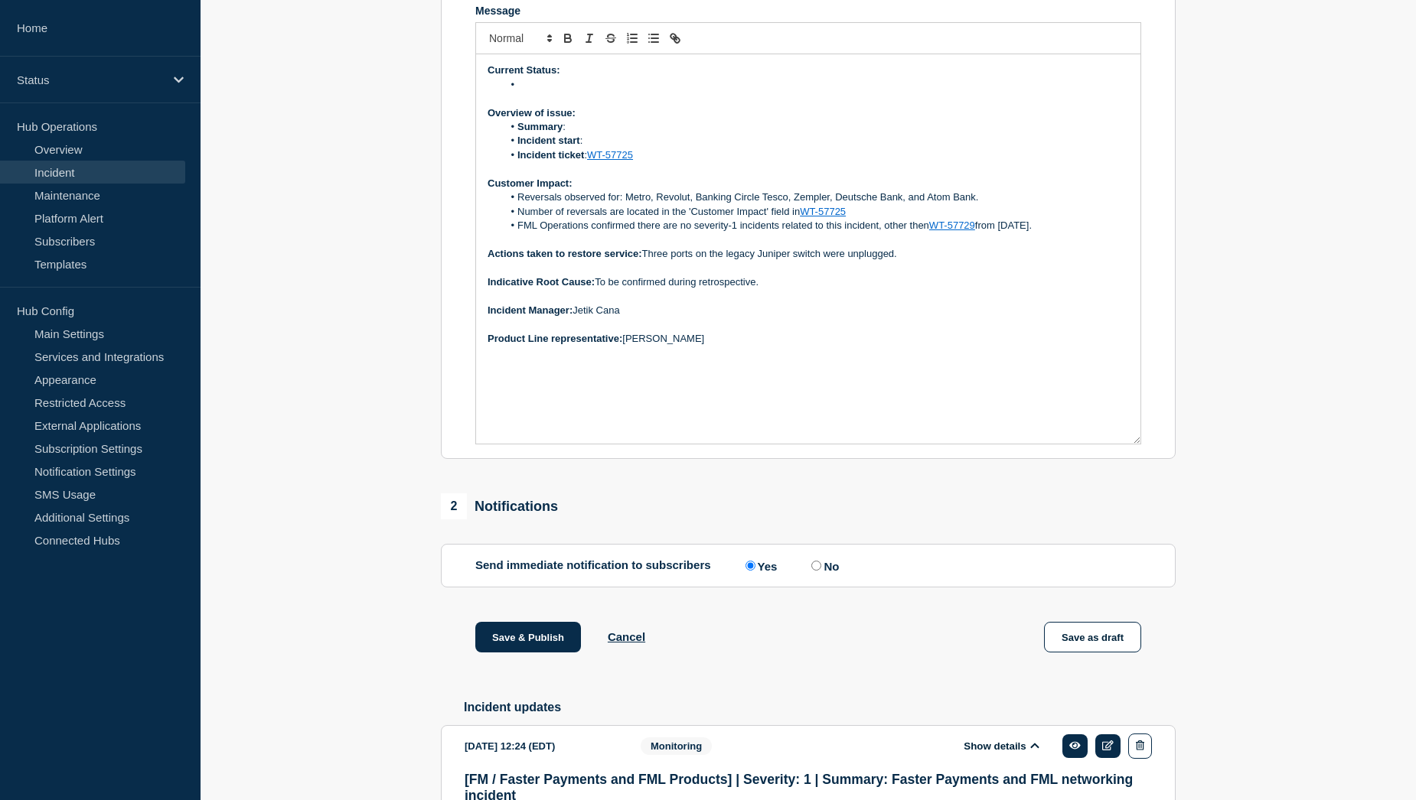
scroll to position [255, 0]
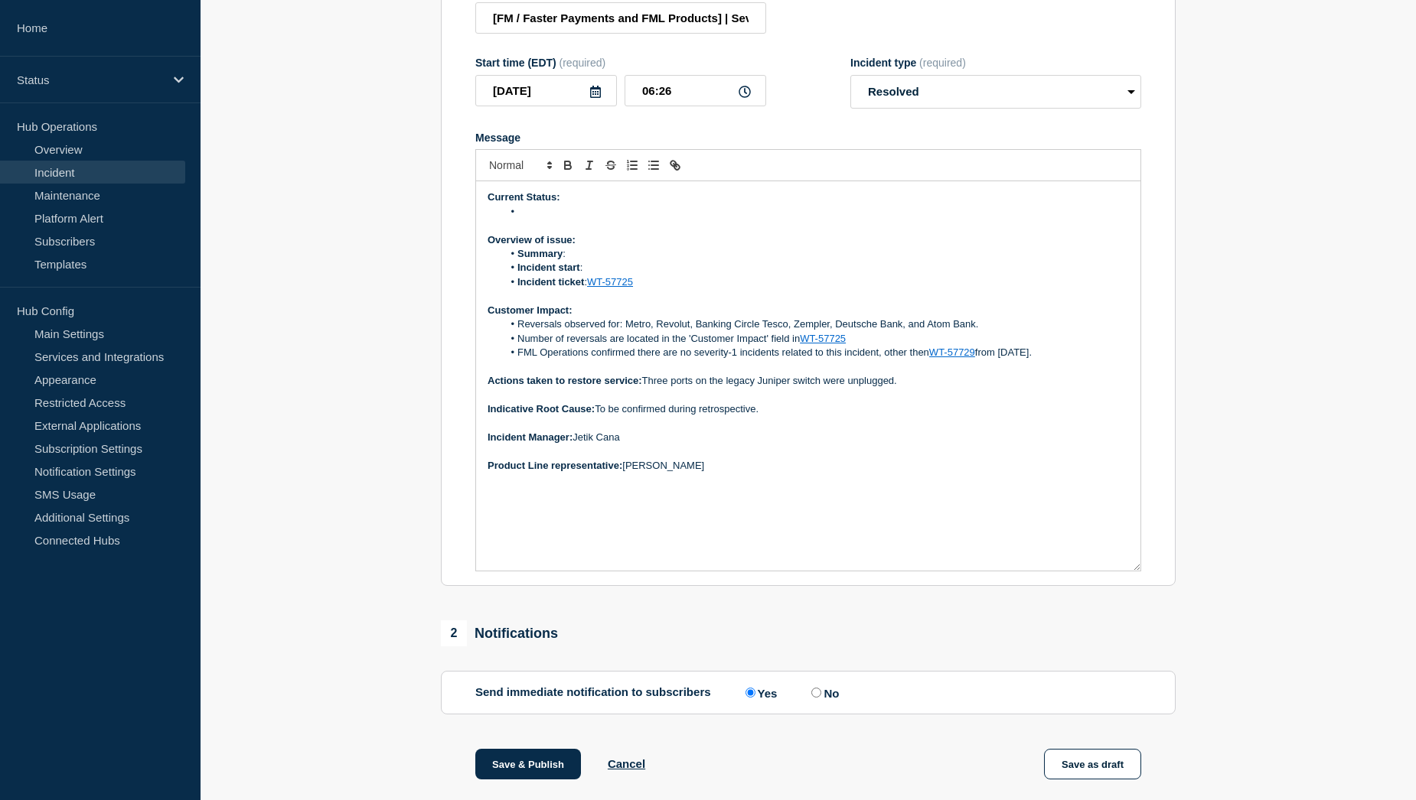
click at [613, 275] on li "Incident start :" at bounding box center [816, 268] width 627 height 14
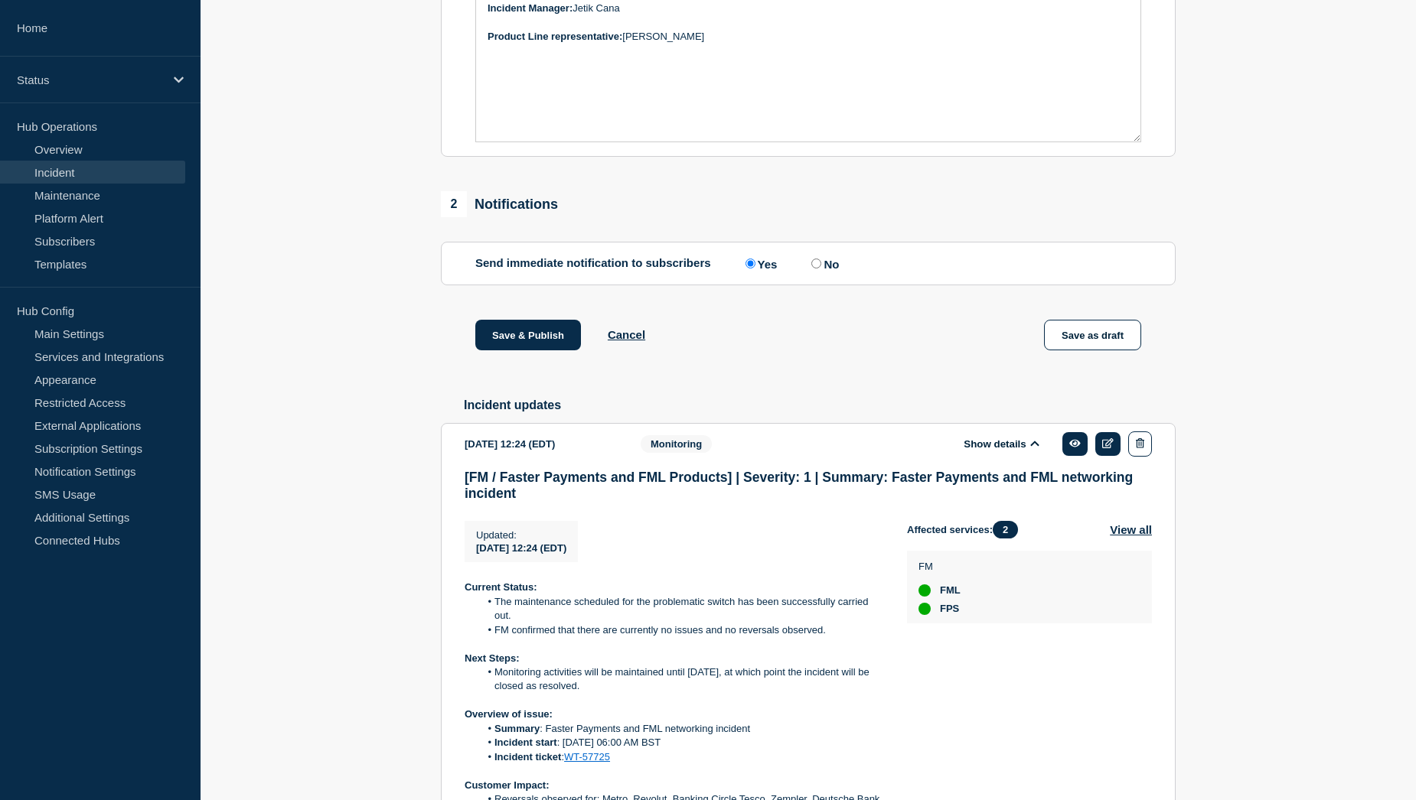
scroll to position [867, 0]
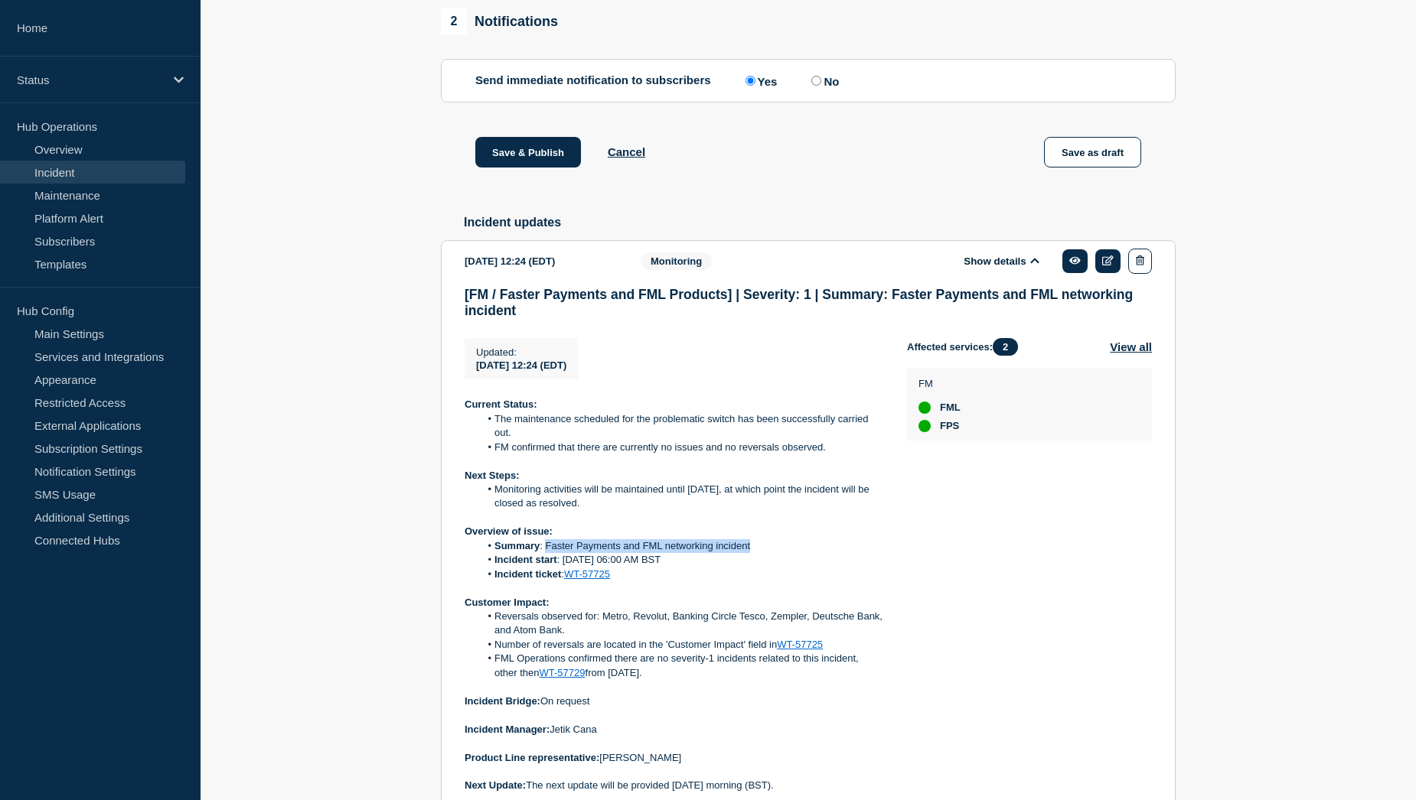
drag, startPoint x: 544, startPoint y: 587, endPoint x: 755, endPoint y: 587, distance: 210.4
click at [755, 553] on li "Summary : Faster Payments and FML networking incident" at bounding box center [681, 547] width 403 height 14
copy li "Faster Payments and FML networking incident"
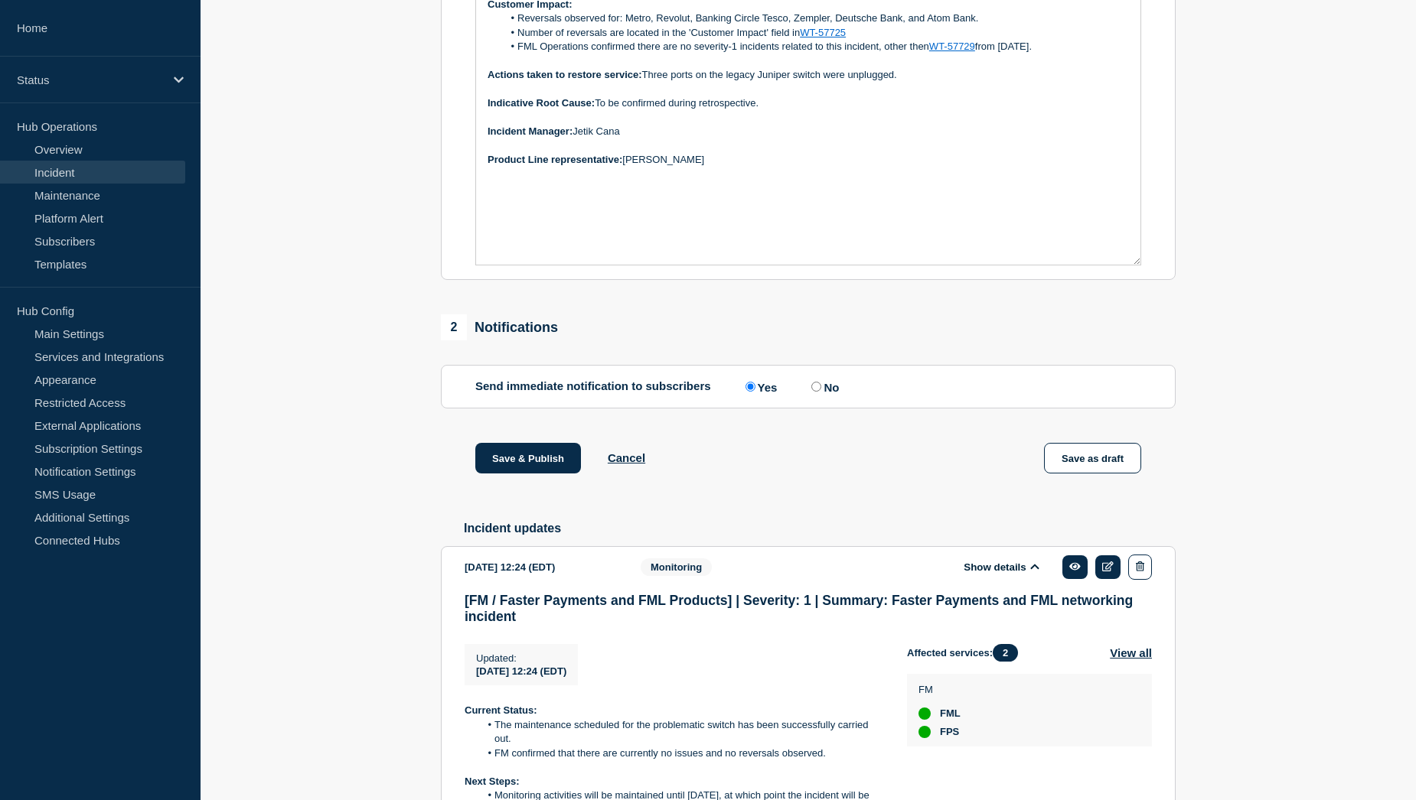
scroll to position [408, 0]
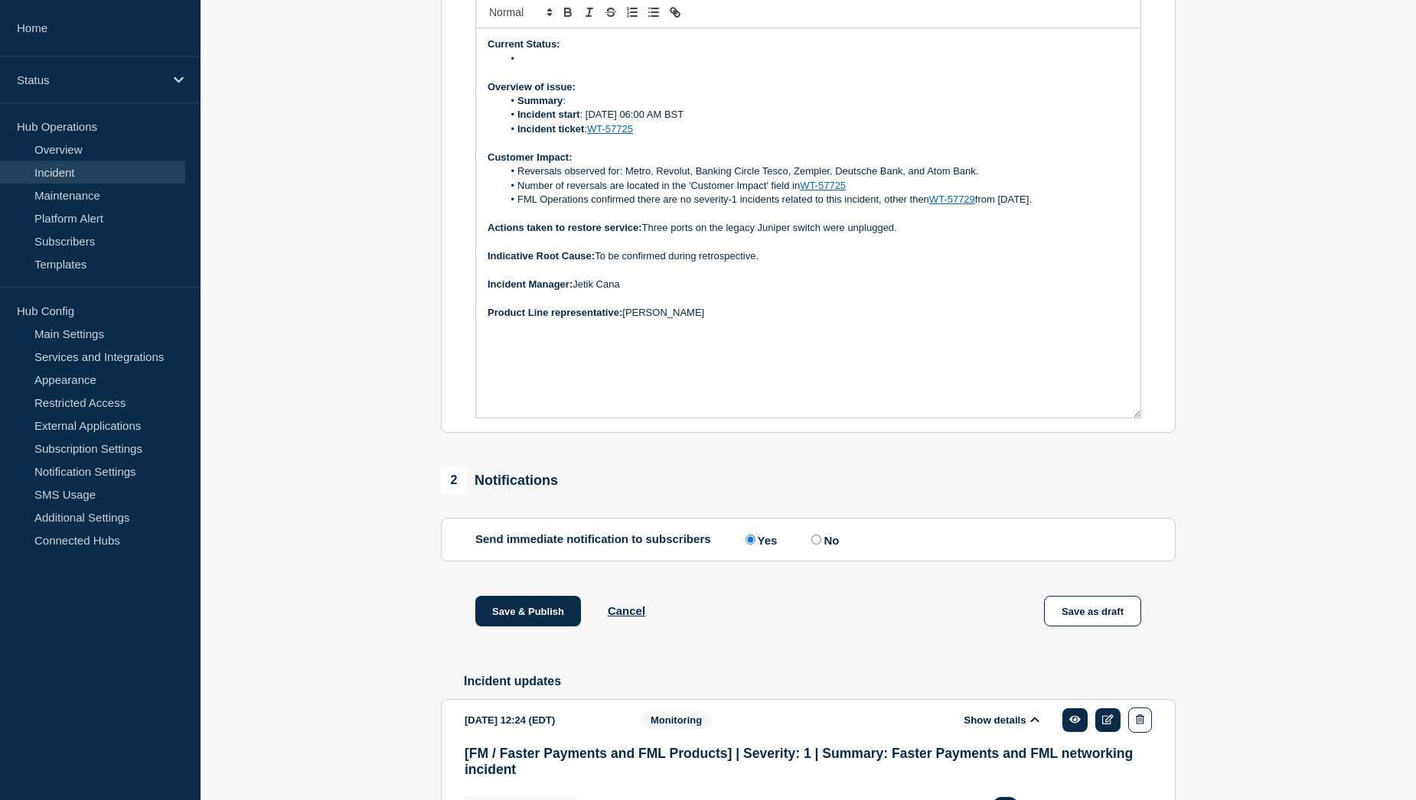
click at [593, 108] on li "Summary :" at bounding box center [816, 101] width 627 height 14
click at [528, 66] on li "Message" at bounding box center [816, 59] width 627 height 14
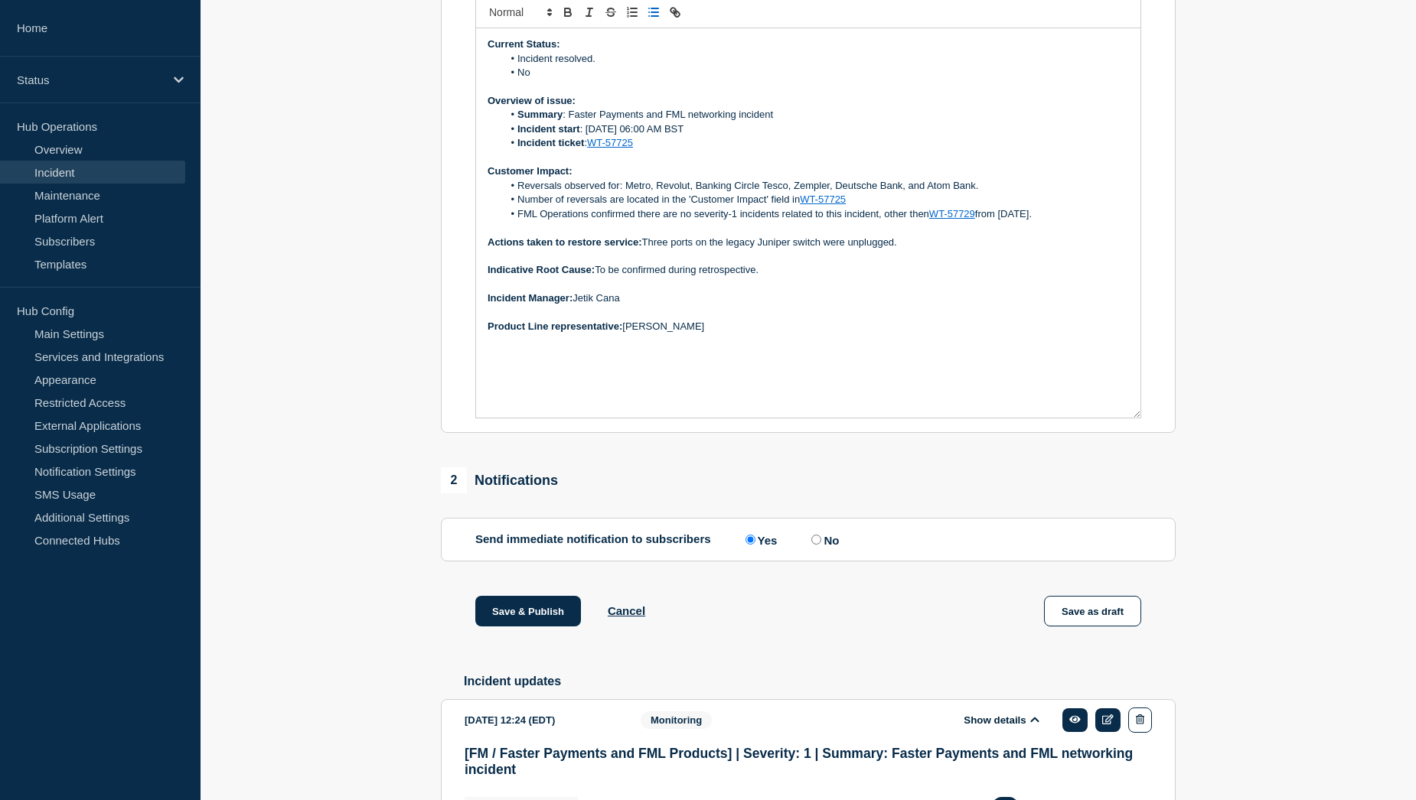
click at [556, 80] on li "No" at bounding box center [816, 73] width 627 height 14
drag, startPoint x: 520, startPoint y: 108, endPoint x: 833, endPoint y: 106, distance: 313.8
click at [833, 80] on li "No reversals observered since the maintenance was done on saturday." at bounding box center [816, 73] width 627 height 14
copy li "No reversals observered since the maintenance was done on saturday."
click at [800, 94] on p "Message" at bounding box center [807, 87] width 641 height 14
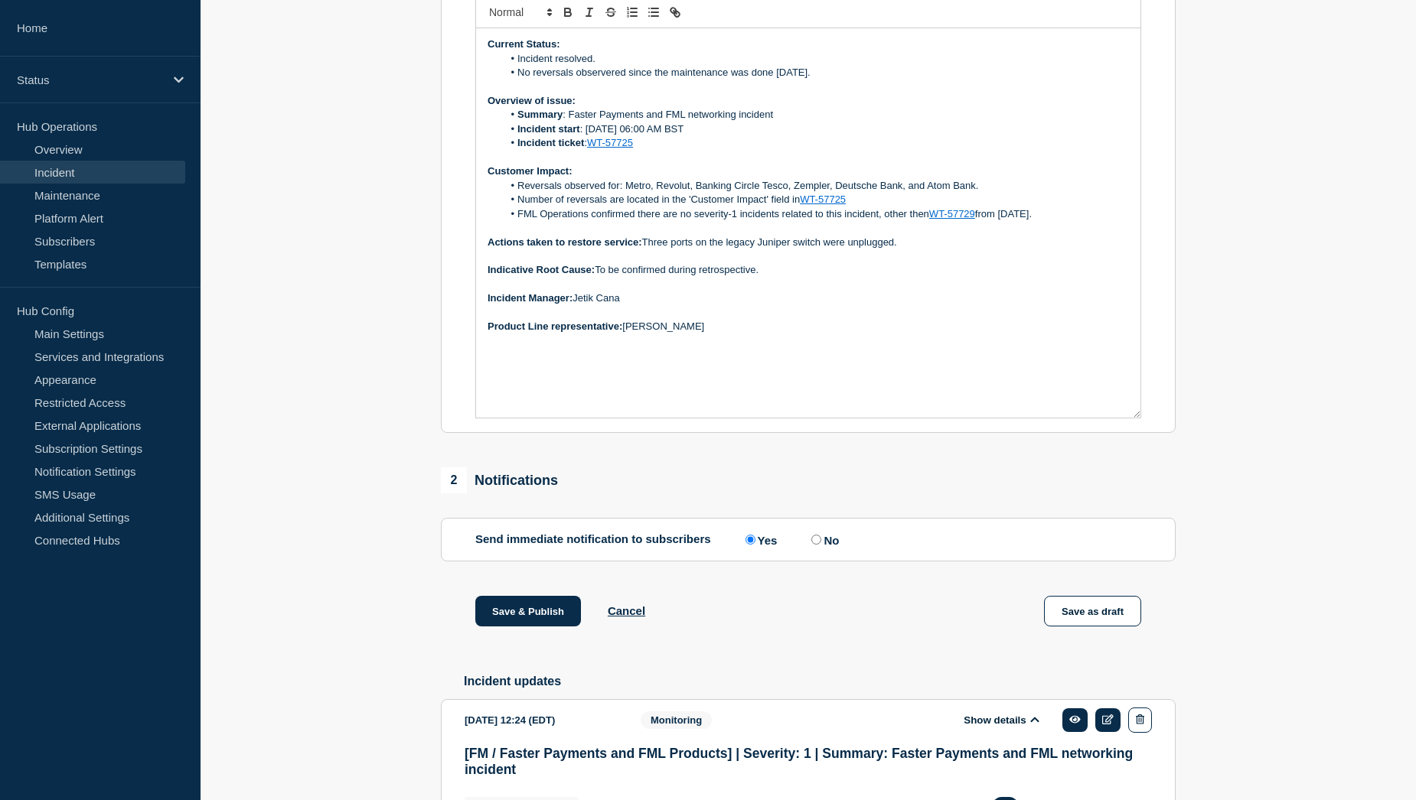
drag, startPoint x: 833, startPoint y: 108, endPoint x: 520, endPoint y: 106, distance: 312.2
click at [520, 80] on li "No reversals observered since the maintenance was done on saturday." at bounding box center [816, 73] width 627 height 14
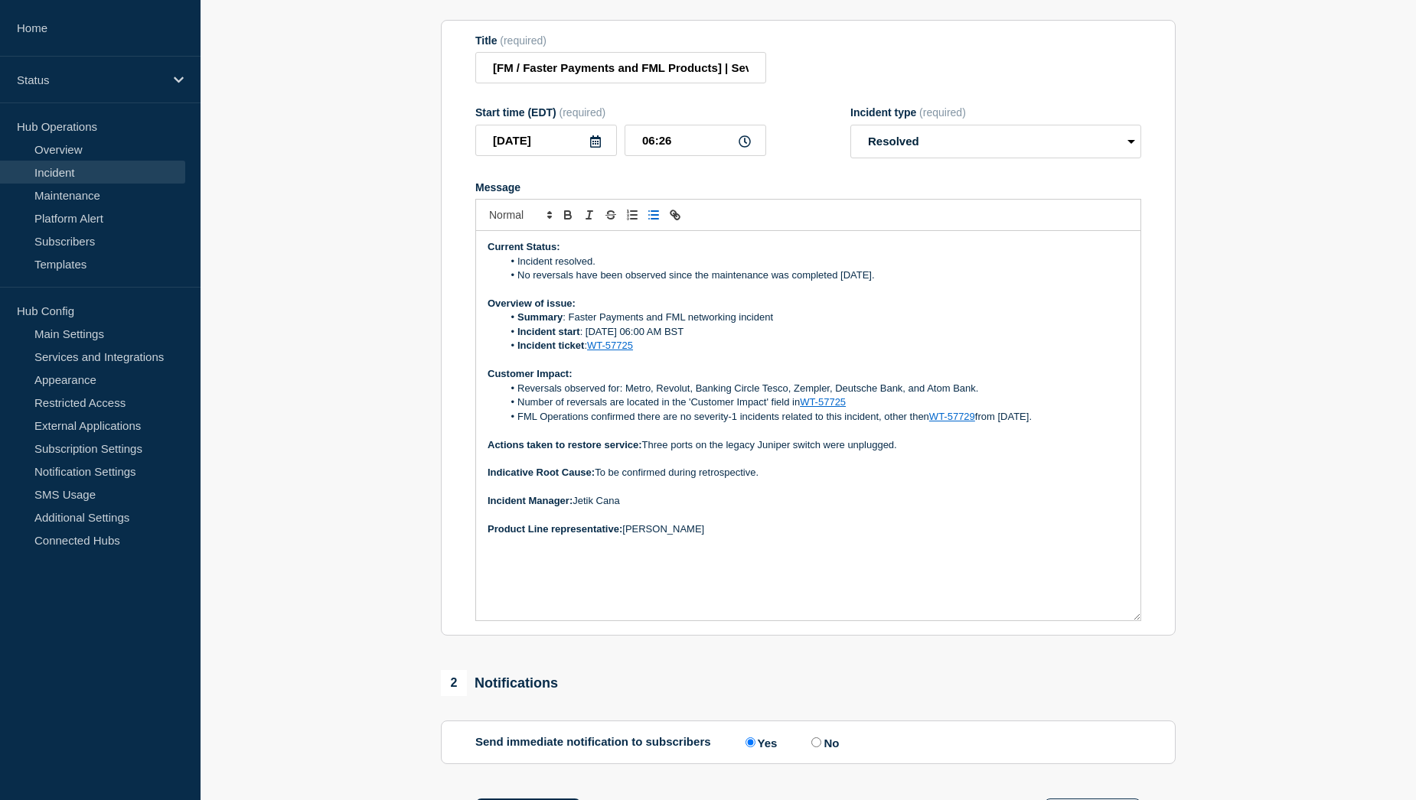
scroll to position [178, 0]
